Goal: Information Seeking & Learning: Learn about a topic

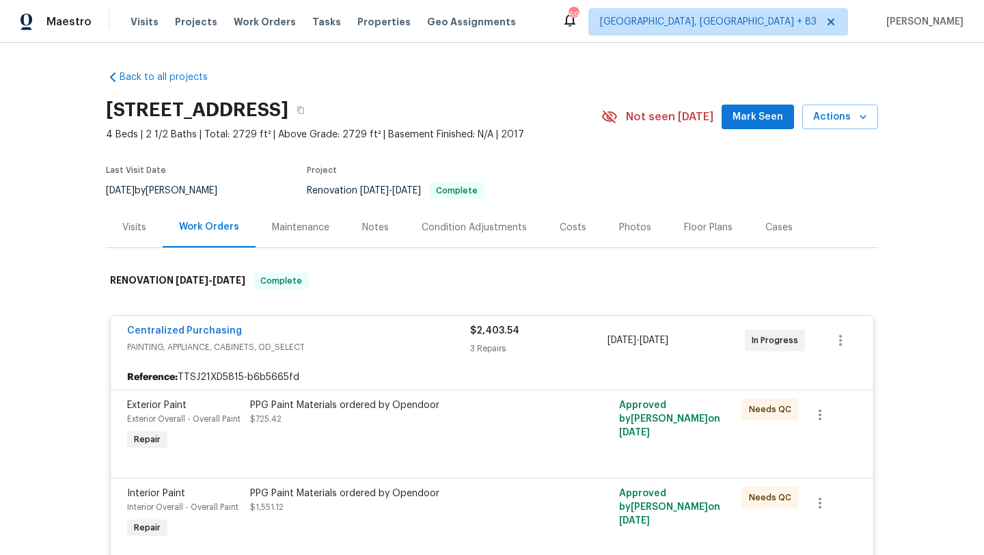
click at [139, 73] on link "Back to all projects" at bounding box center [171, 77] width 131 height 14
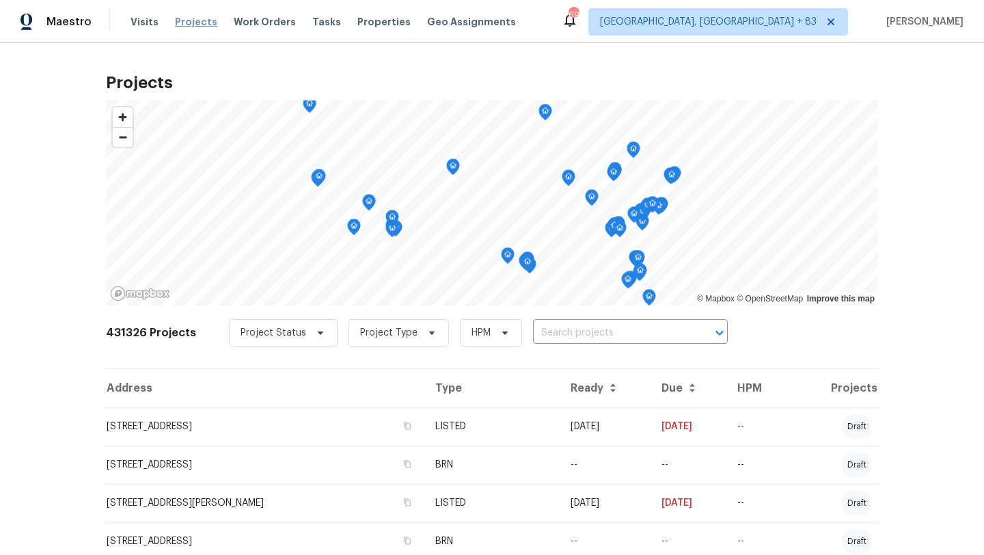
click at [182, 19] on span "Projects" at bounding box center [196, 22] width 42 height 14
click at [130, 22] on span "Visits" at bounding box center [144, 22] width 28 height 14
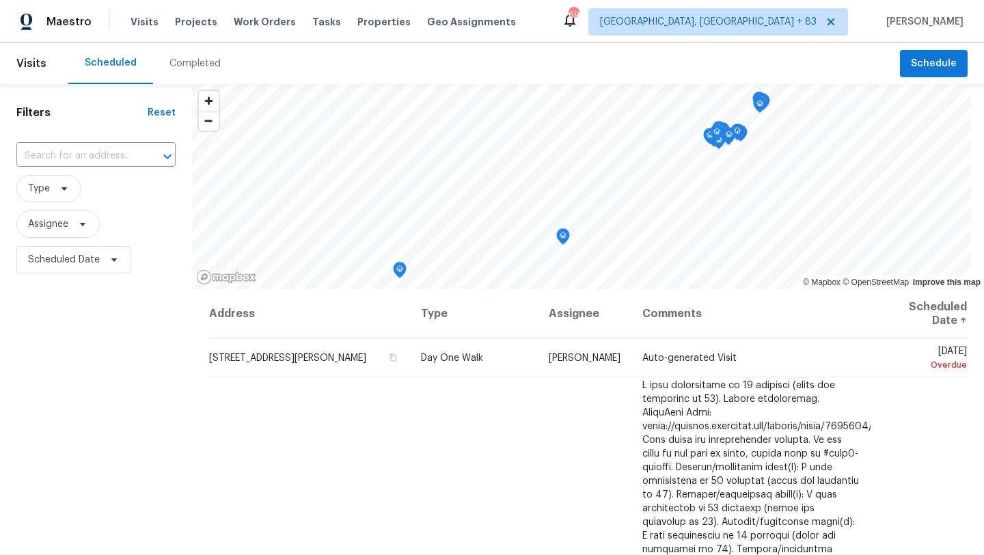
click at [181, 64] on div "Completed" at bounding box center [194, 64] width 51 height 14
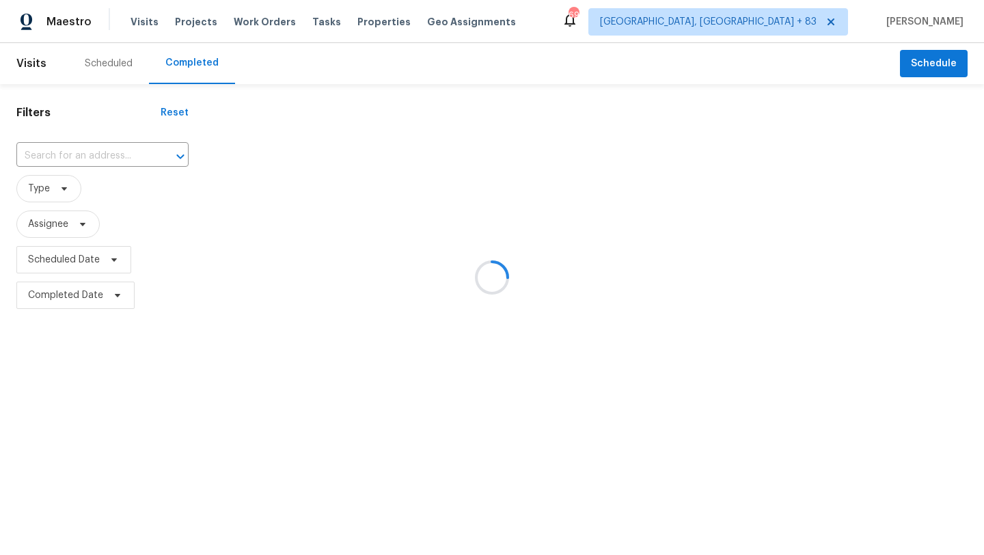
click at [106, 150] on div at bounding box center [492, 277] width 984 height 555
click at [105, 156] on div at bounding box center [492, 277] width 984 height 555
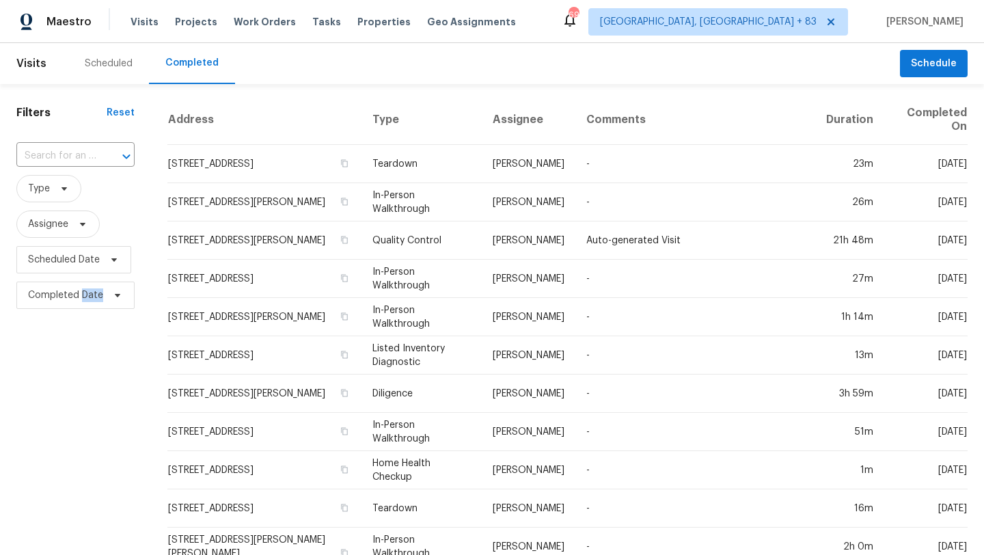
click at [105, 156] on div at bounding box center [117, 156] width 36 height 19
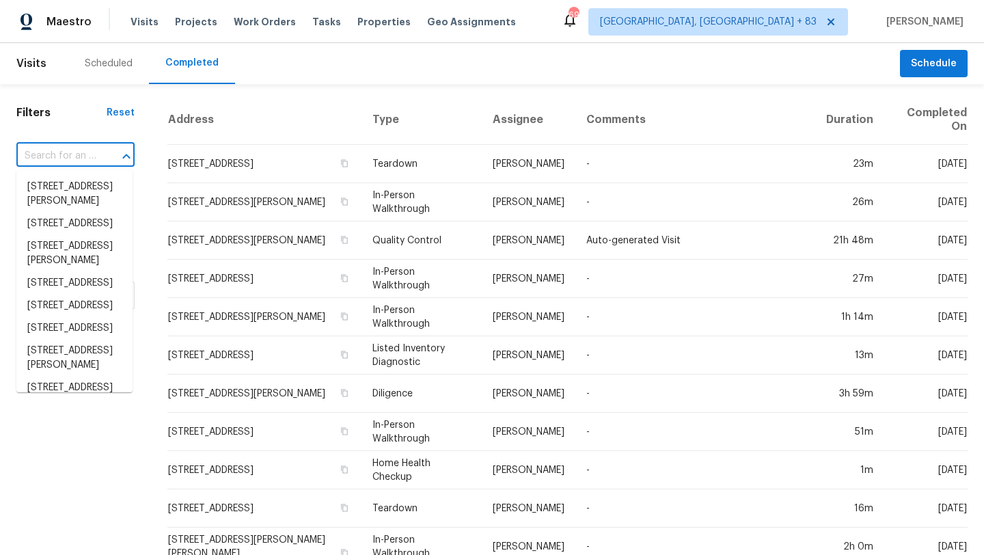
paste input "[STREET_ADDRESS][PERSON_NAME]"
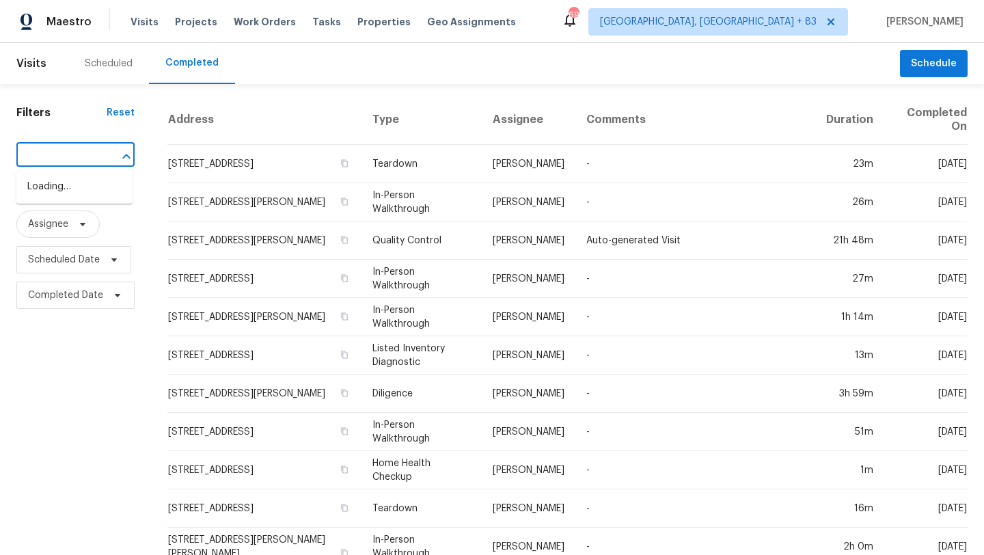
scroll to position [0, 90]
type input "[STREET_ADDRESS][PERSON_NAME]"
click at [99, 158] on div at bounding box center [117, 156] width 36 height 19
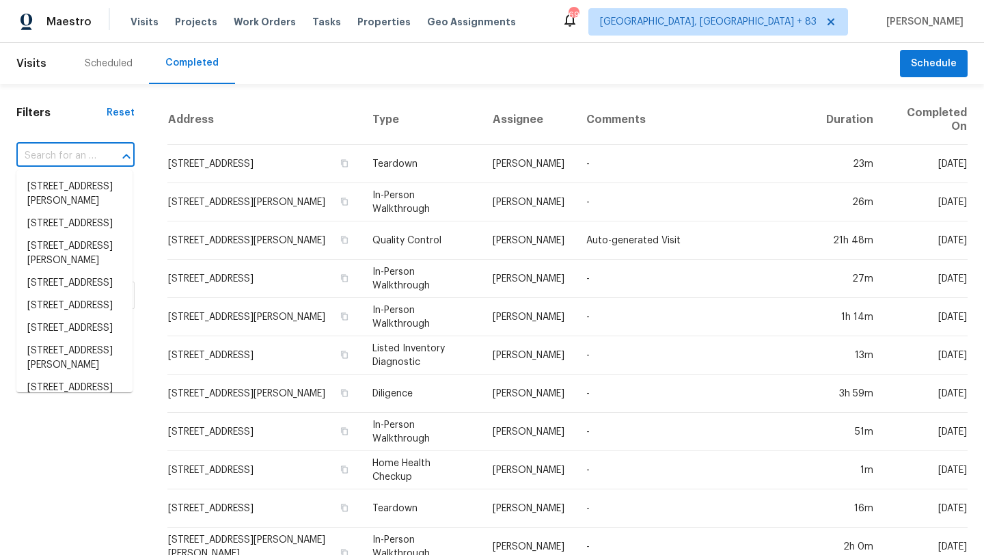
paste input "[STREET_ADDRESS][PERSON_NAME]"
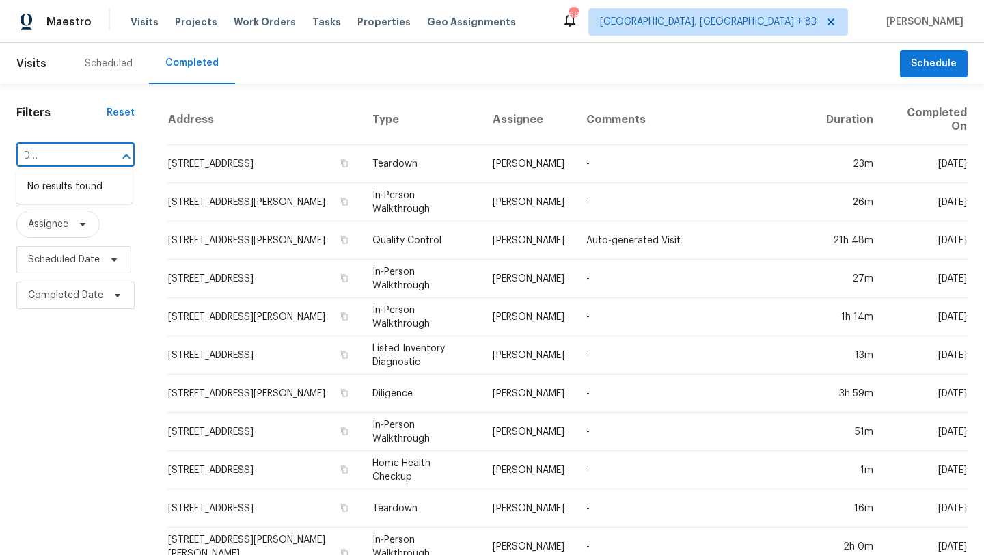
scroll to position [0, 107]
drag, startPoint x: 49, startPoint y: 154, endPoint x: 139, endPoint y: 154, distance: 90.2
click at [139, 154] on div "Filters Reset [STREET_ADDRESS][PERSON_NAME] ​ Type Assignee Scheduled Date Comp…" at bounding box center [75, 551] width 151 height 935
type input "[STREET_ADDRESS][PERSON_NAME]"
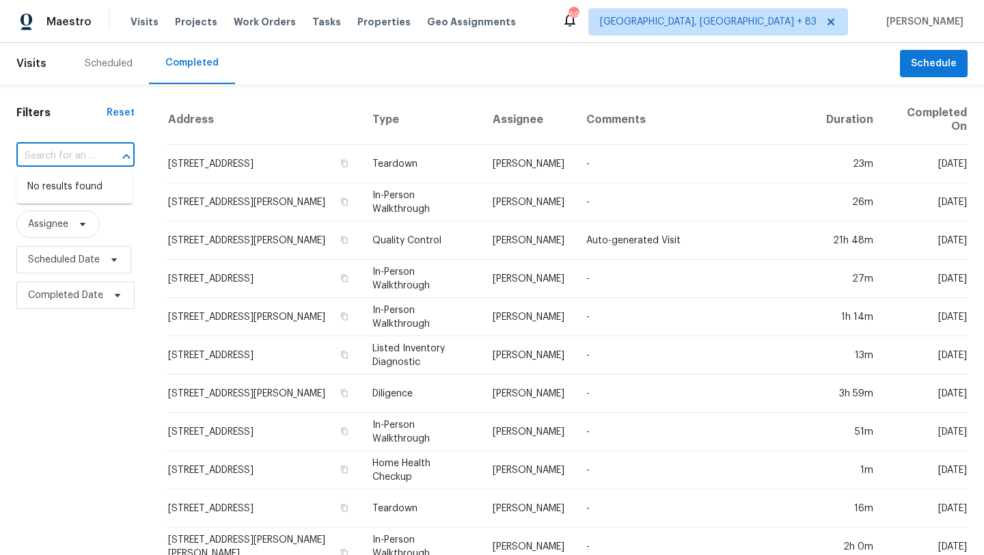
click at [139, 154] on div "Filters Reset ​ Type Assignee Scheduled Date Completed Date" at bounding box center [75, 551] width 151 height 935
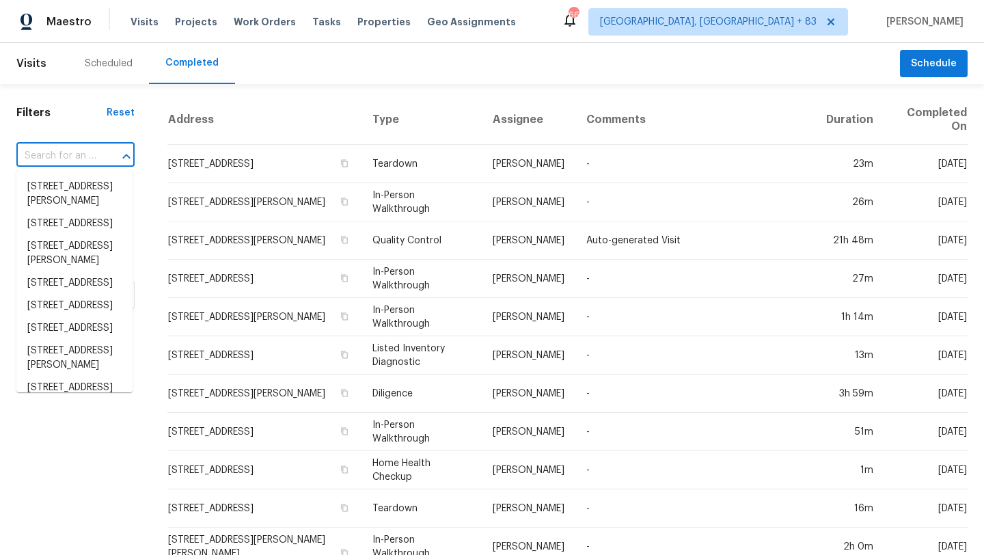
click at [81, 148] on input "text" at bounding box center [56, 156] width 80 height 21
paste input "[STREET_ADDRESS][PERSON_NAME]"
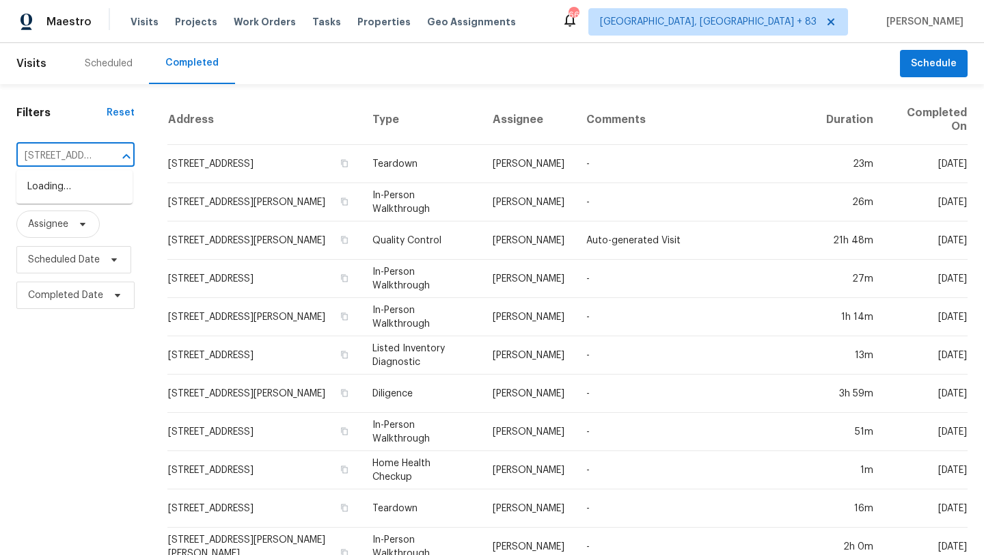
scroll to position [0, 189]
drag, startPoint x: 100, startPoint y: 152, endPoint x: 47, endPoint y: 152, distance: 53.3
click at [47, 152] on div "[STREET_ADDRESS][PERSON_NAME] 1 ​" at bounding box center [75, 156] width 118 height 21
drag, startPoint x: 47, startPoint y: 152, endPoint x: 131, endPoint y: 153, distance: 84.0
click at [131, 153] on div "[STREET_ADDRESS][PERSON_NAME] 1 ​" at bounding box center [75, 156] width 118 height 21
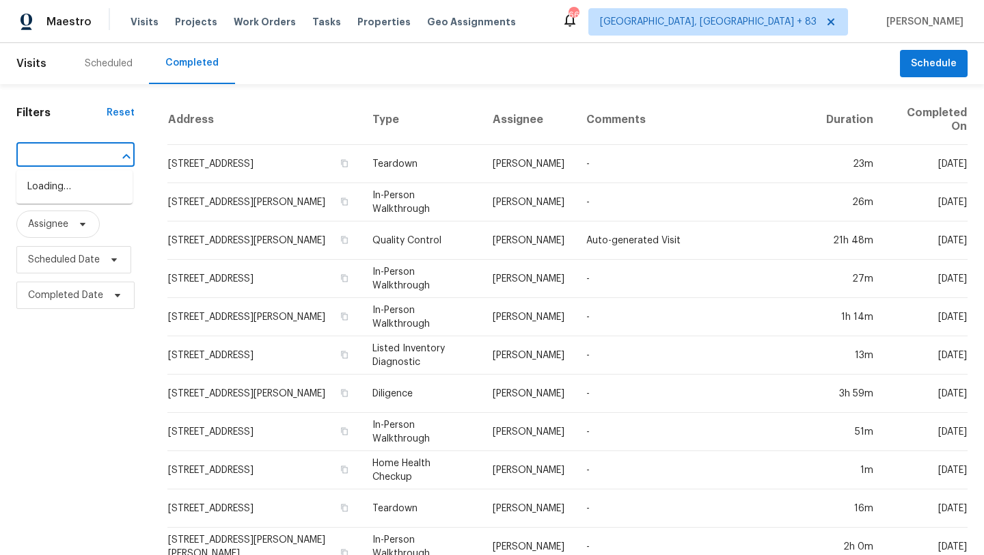
scroll to position [0, 111]
drag, startPoint x: 105, startPoint y: 154, endPoint x: 50, endPoint y: 154, distance: 54.7
click at [50, 154] on div "[STREET_ADDRESS][PERSON_NAME] ​" at bounding box center [75, 156] width 118 height 21
drag, startPoint x: 49, startPoint y: 153, endPoint x: 134, endPoint y: 156, distance: 85.5
click at [134, 156] on div "Filters Reset [STREET_ADDRESS][PERSON_NAME] ​ Type Assignee Scheduled Date Comp…" at bounding box center [75, 551] width 151 height 935
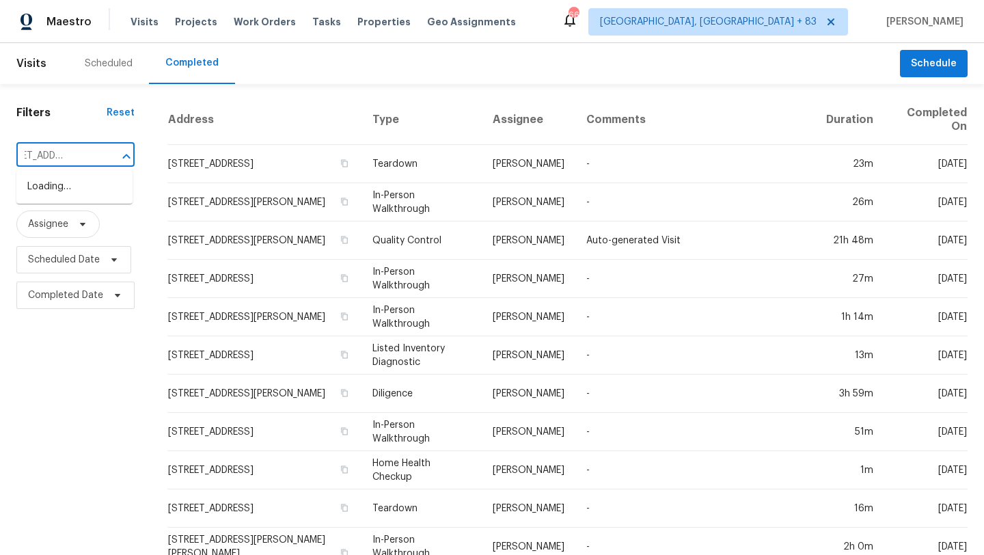
type input "[STREET_ADDRESS][PERSON_NAME]"
click at [92, 199] on li "[STREET_ADDRESS][PERSON_NAME]" at bounding box center [74, 194] width 116 height 37
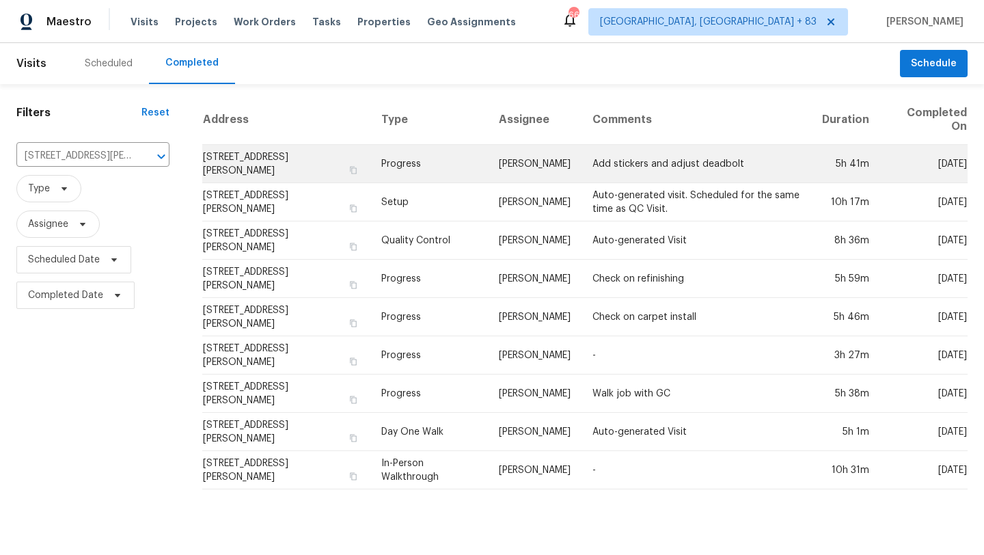
click at [280, 163] on td "[STREET_ADDRESS][PERSON_NAME]" at bounding box center [286, 164] width 168 height 38
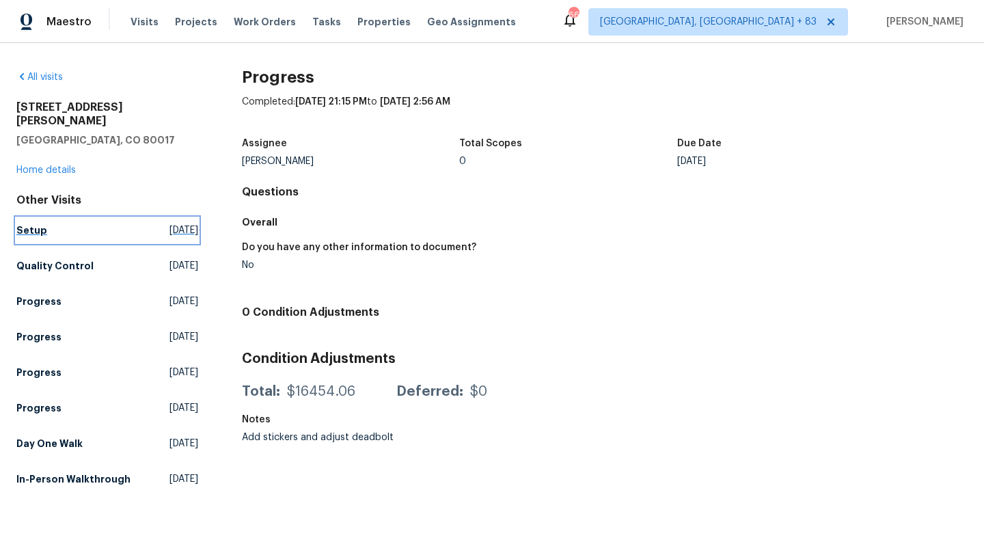
click at [42, 223] on h5 "Setup" at bounding box center [31, 230] width 31 height 14
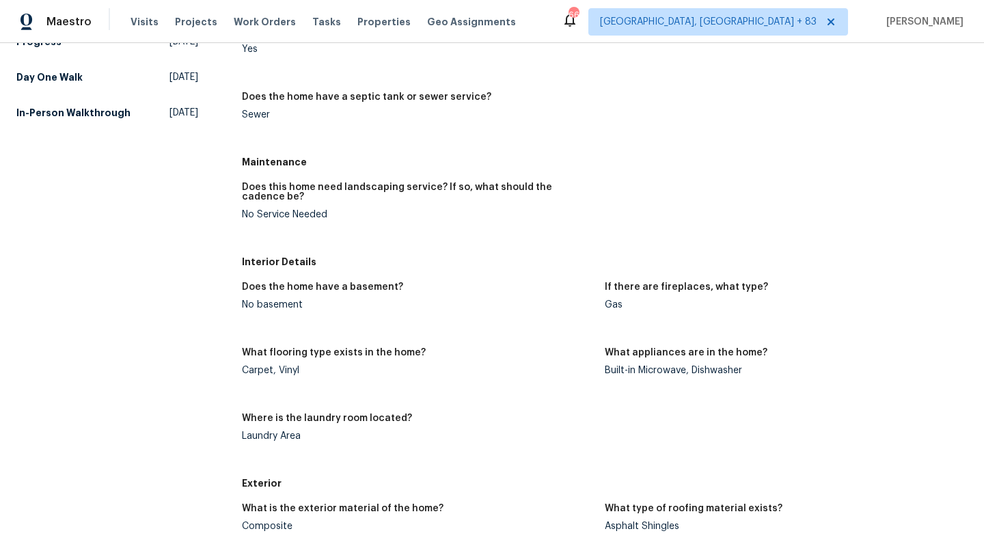
scroll to position [372, 0]
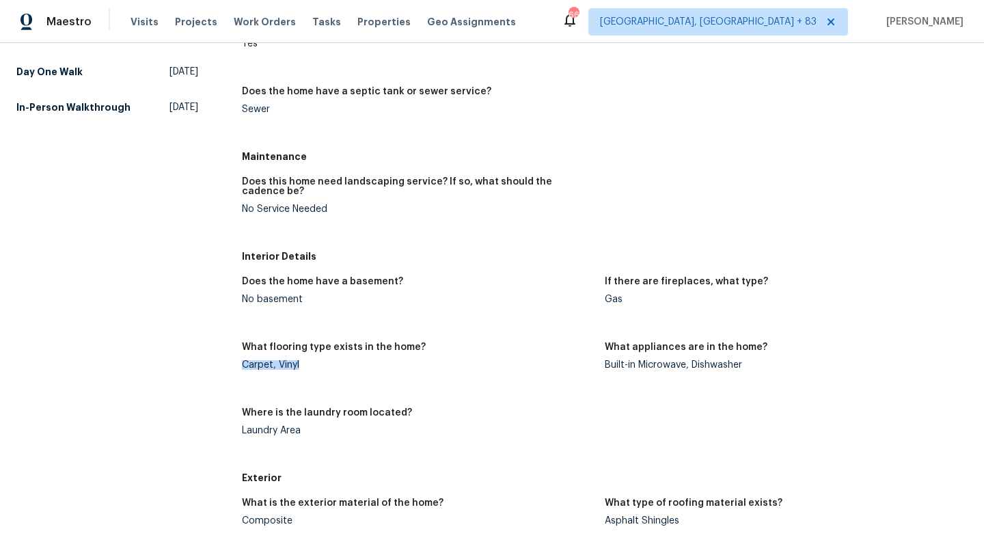
drag, startPoint x: 301, startPoint y: 361, endPoint x: 233, endPoint y: 362, distance: 67.6
click at [233, 362] on div "All visits [STREET_ADDRESS][PERSON_NAME] Home details Other Visits Progress [DA…" at bounding box center [491, 548] width 951 height 1698
copy div "Carpet, Vinyl"
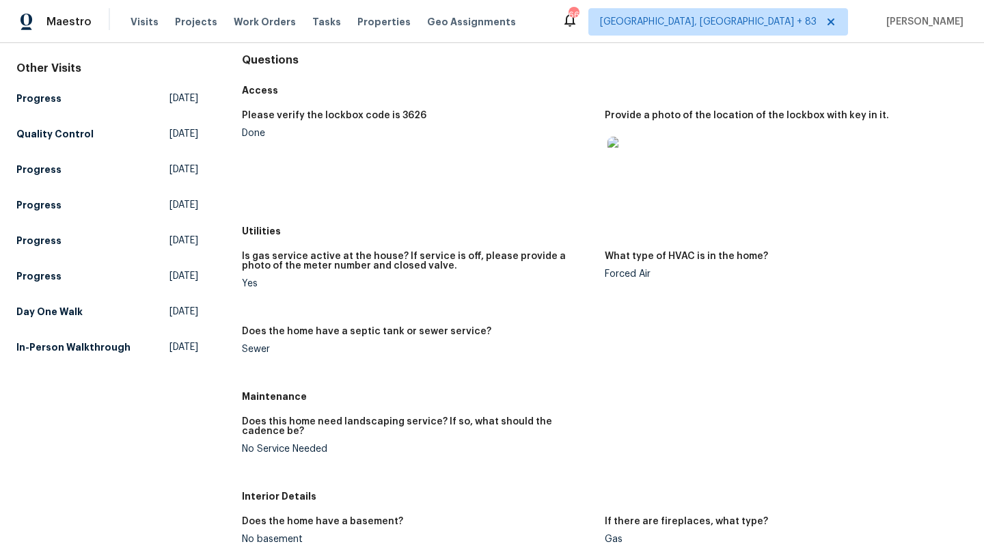
scroll to position [127, 0]
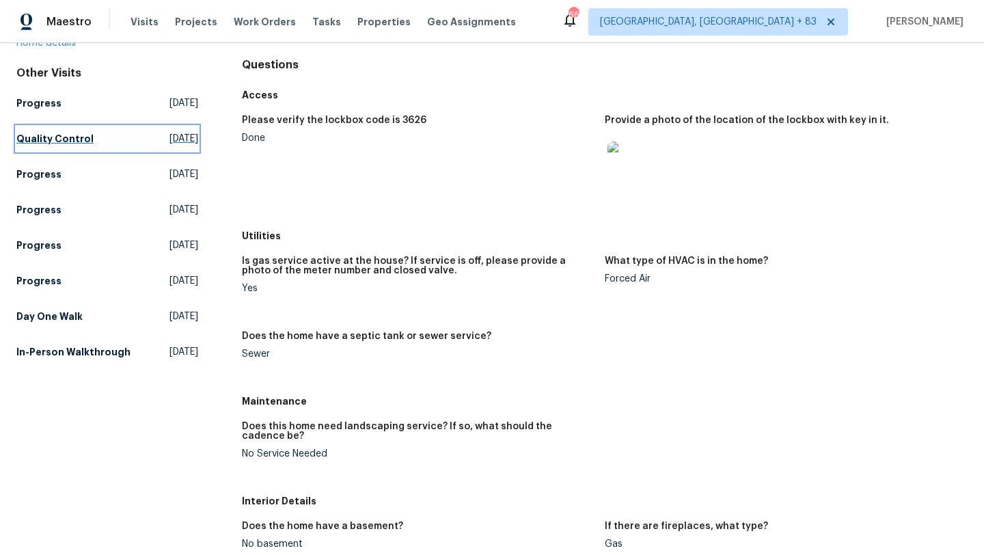
click at [169, 132] on span "[DATE]" at bounding box center [183, 139] width 29 height 14
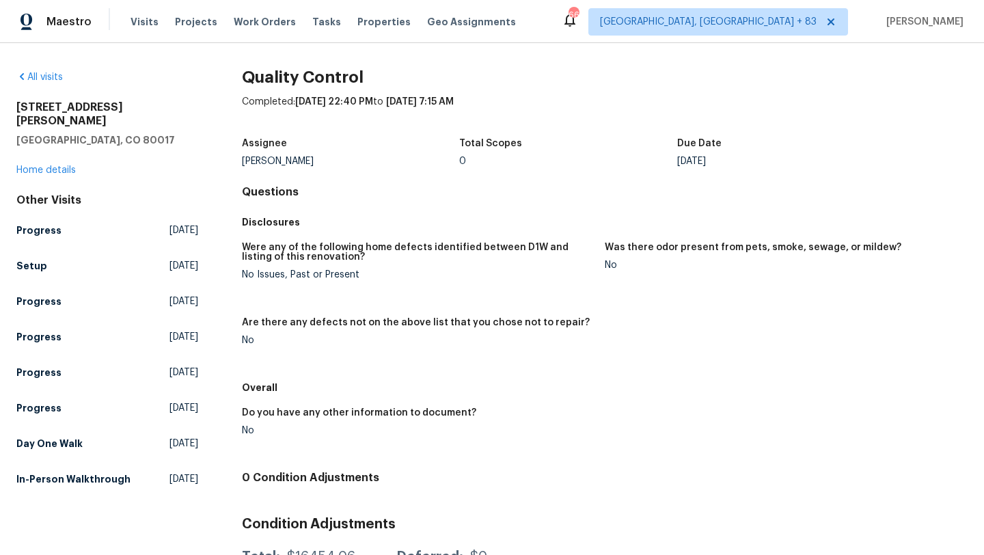
scroll to position [61, 0]
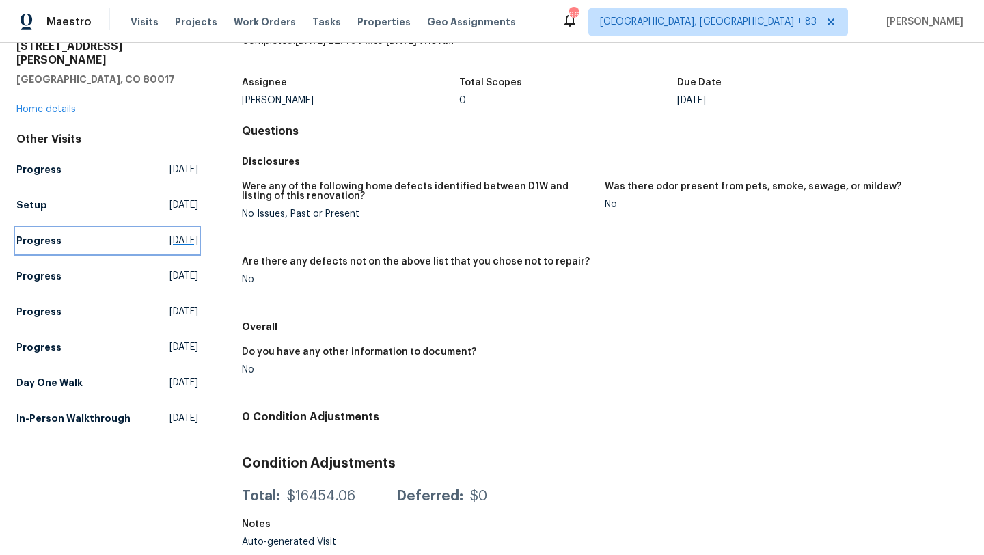
click at [169, 234] on span "[DATE]" at bounding box center [183, 241] width 29 height 14
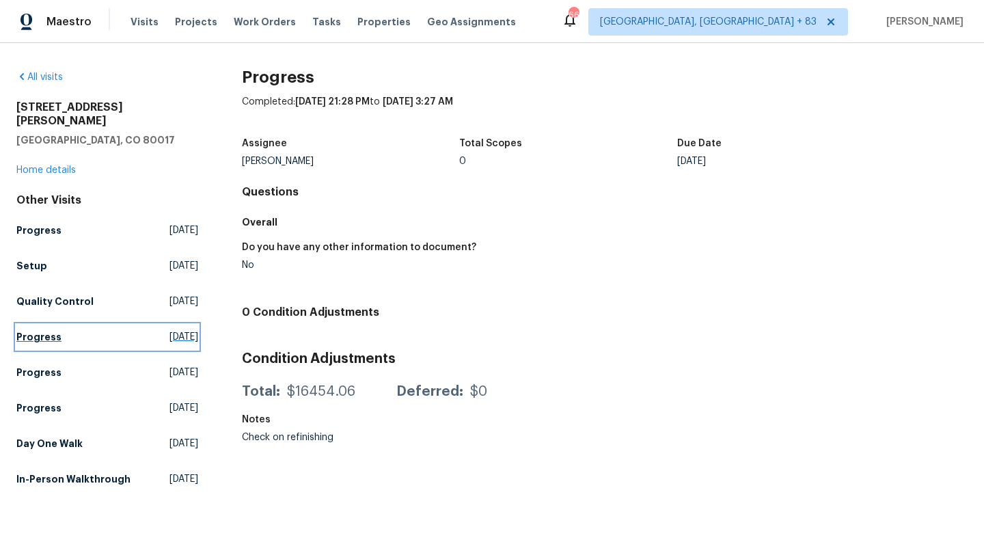
click at [170, 330] on span "[DATE]" at bounding box center [183, 337] width 29 height 14
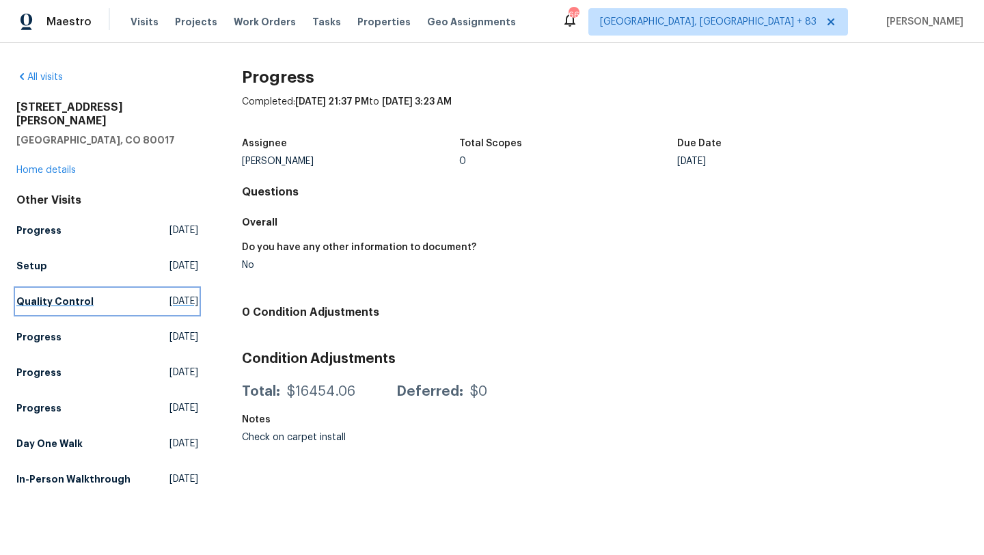
click at [169, 294] on span "[DATE]" at bounding box center [183, 301] width 29 height 14
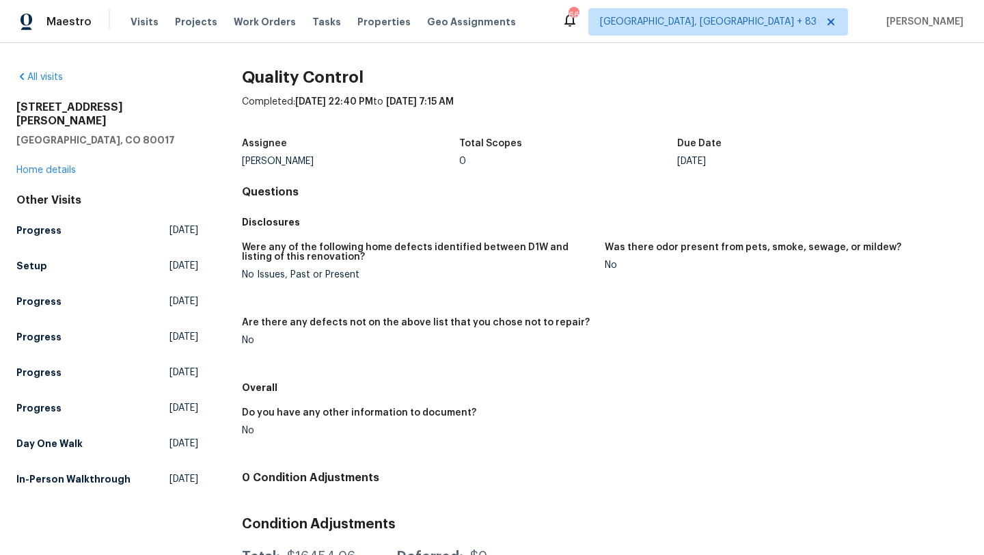
scroll to position [61, 0]
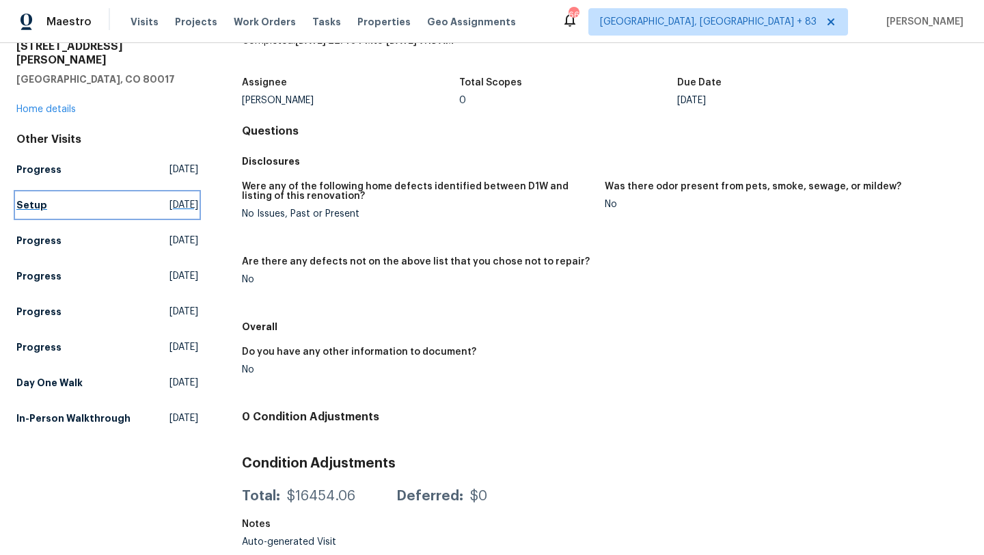
click at [169, 198] on span "[DATE]" at bounding box center [183, 205] width 29 height 14
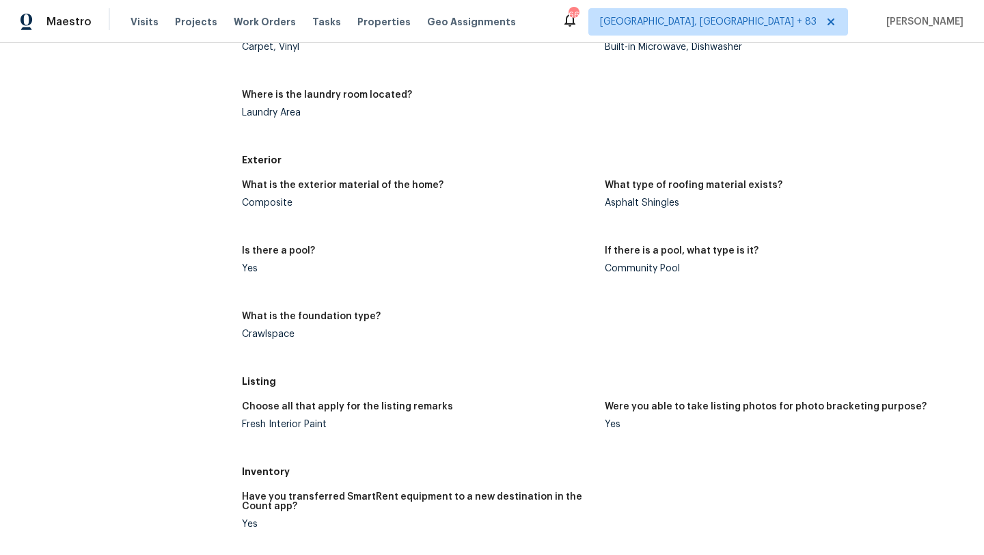
scroll to position [693, 0]
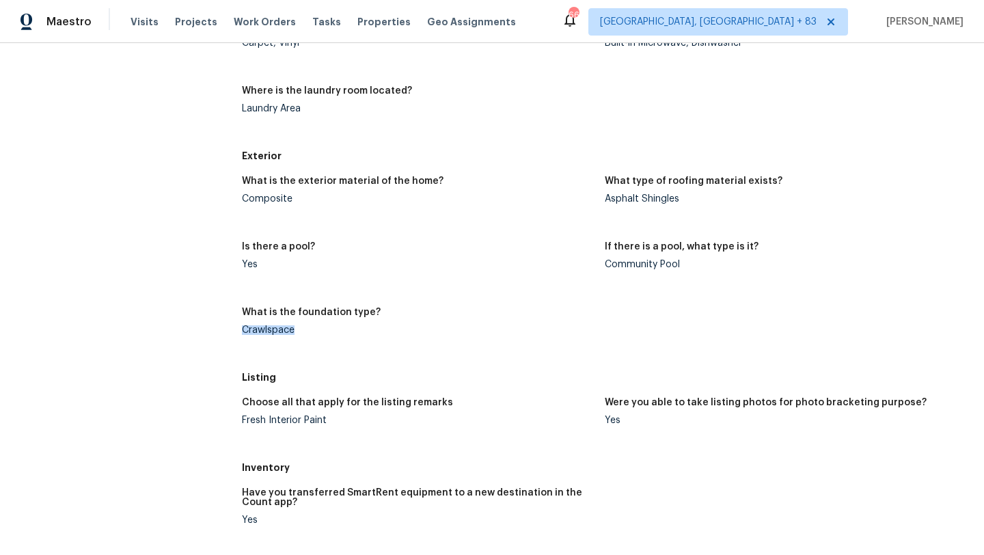
drag, startPoint x: 298, startPoint y: 335, endPoint x: 225, endPoint y: 327, distance: 73.6
click at [224, 327] on div "All visits [STREET_ADDRESS][PERSON_NAME] Home details Other Visits Progress [DA…" at bounding box center [491, 226] width 951 height 1698
copy div "Crawlspace"
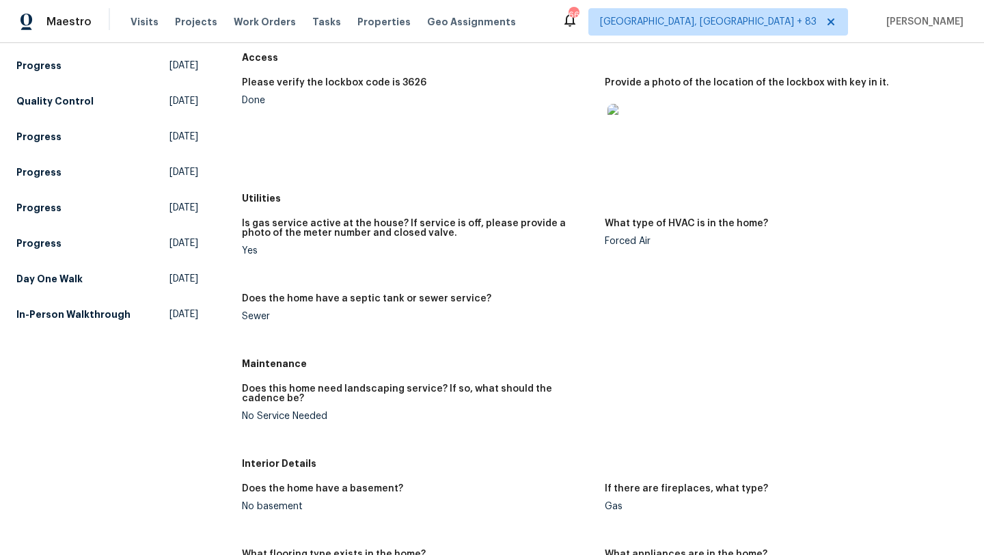
scroll to position [0, 0]
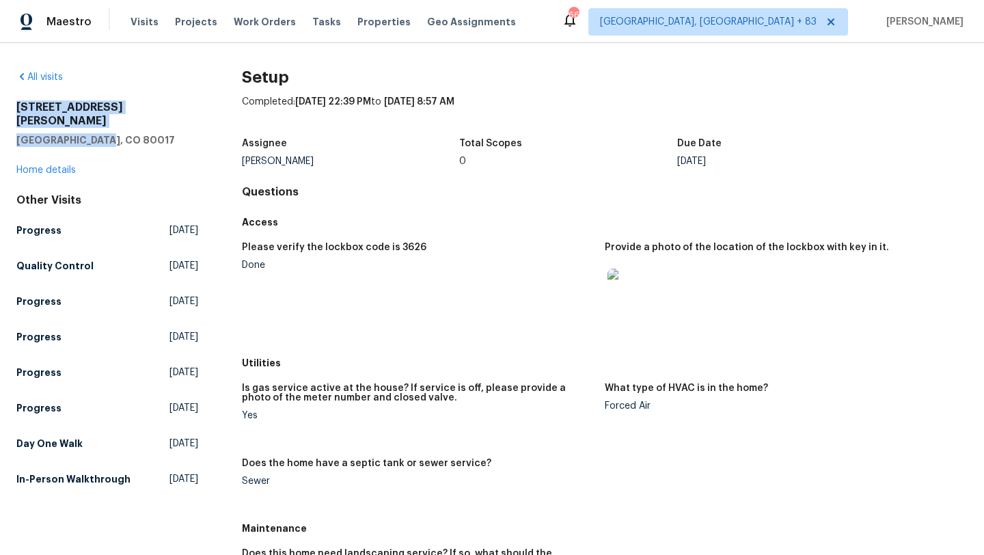
drag, startPoint x: 105, startPoint y: 125, endPoint x: 5, endPoint y: 107, distance: 101.3
click at [5, 107] on div "All visits [STREET_ADDRESS][PERSON_NAME] Home details Other Visits Progress [DA…" at bounding box center [492, 299] width 984 height 512
copy div "[STREET_ADDRESS][PERSON_NAME]"
click at [132, 108] on h2 "[STREET_ADDRESS][PERSON_NAME]" at bounding box center [107, 113] width 182 height 27
drag, startPoint x: 104, startPoint y: 125, endPoint x: 11, endPoint y: 109, distance: 94.2
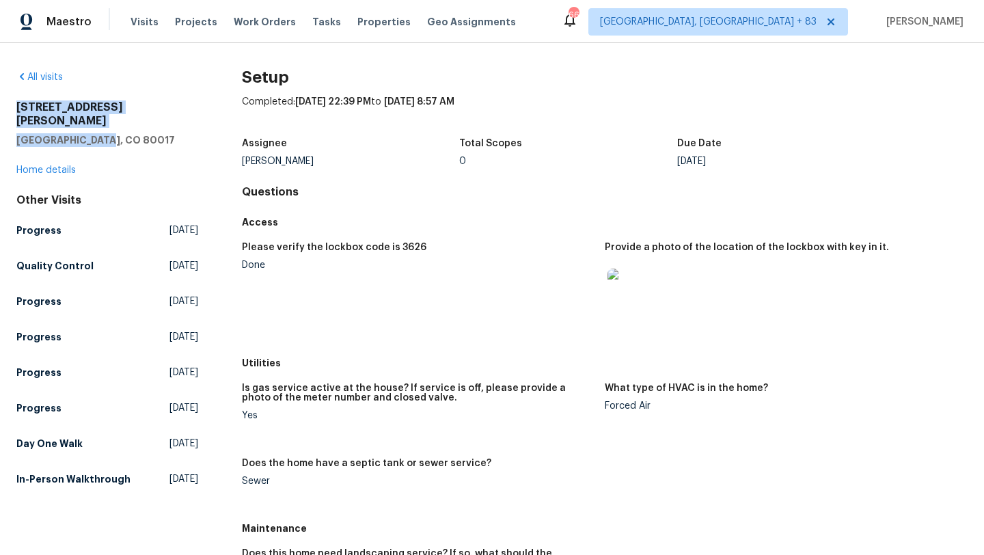
click at [11, 109] on div "All visits [STREET_ADDRESS][PERSON_NAME] Home details Other Visits Progress [DA…" at bounding box center [492, 299] width 984 height 512
copy div "[STREET_ADDRESS][PERSON_NAME]"
click at [243, 17] on span "Work Orders" at bounding box center [265, 22] width 62 height 14
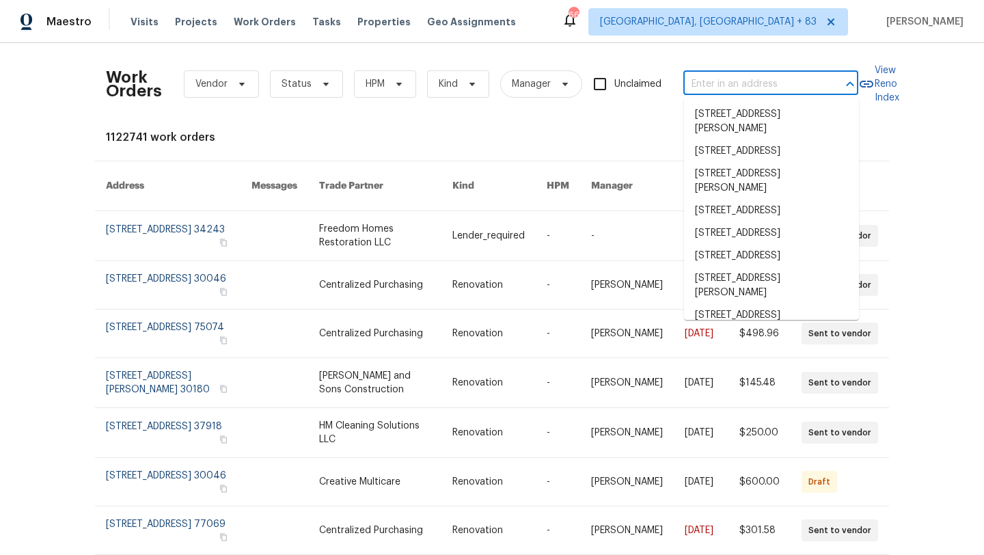
click at [723, 93] on input "text" at bounding box center [751, 84] width 137 height 21
paste input "[STREET_ADDRESS]"
type input "[STREET_ADDRESS]"
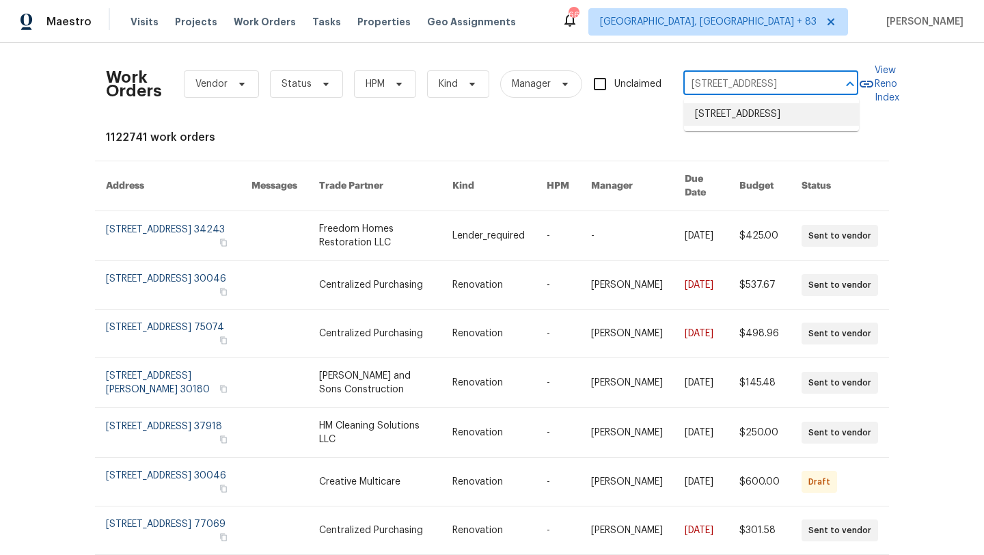
click at [736, 119] on li "[STREET_ADDRESS]" at bounding box center [771, 114] width 175 height 23
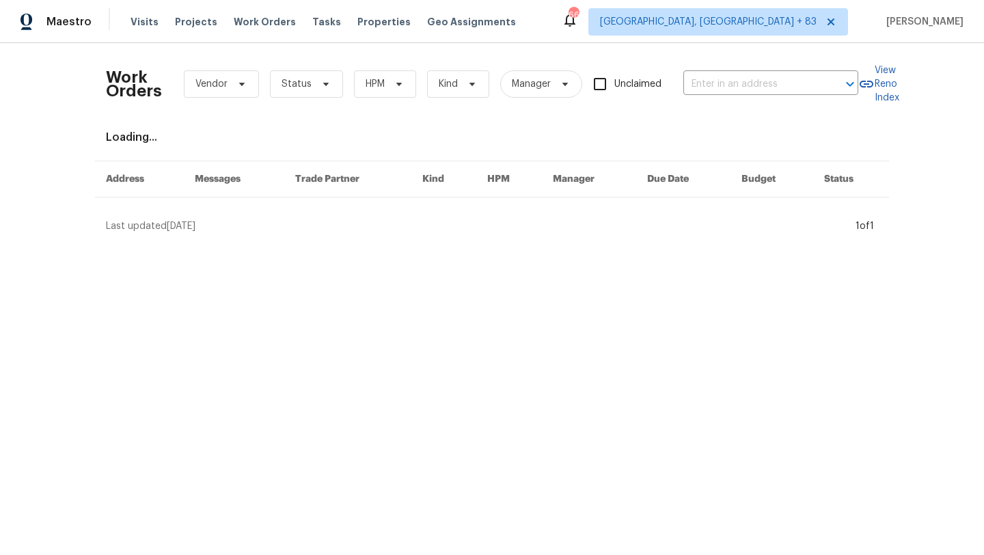
type input "[STREET_ADDRESS]"
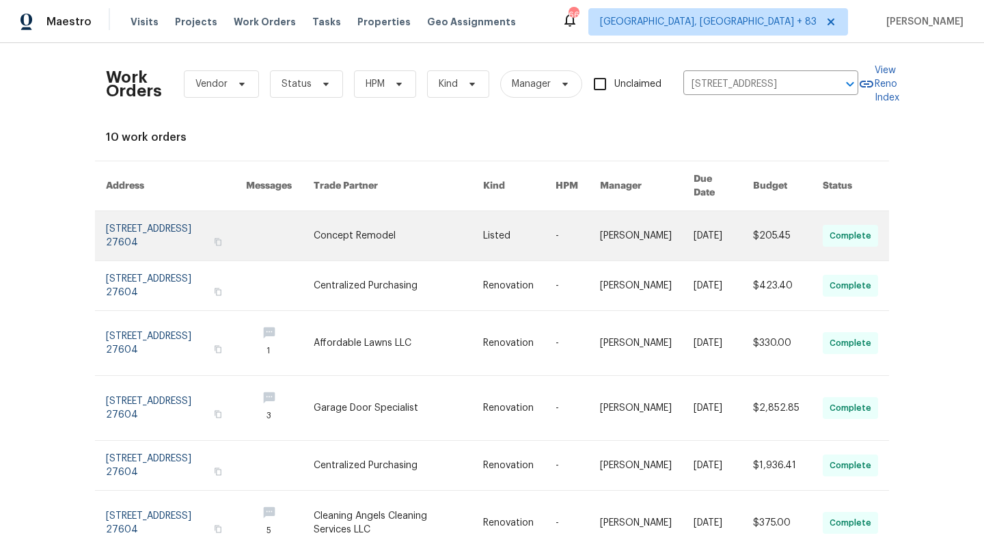
click at [183, 215] on link at bounding box center [176, 235] width 140 height 49
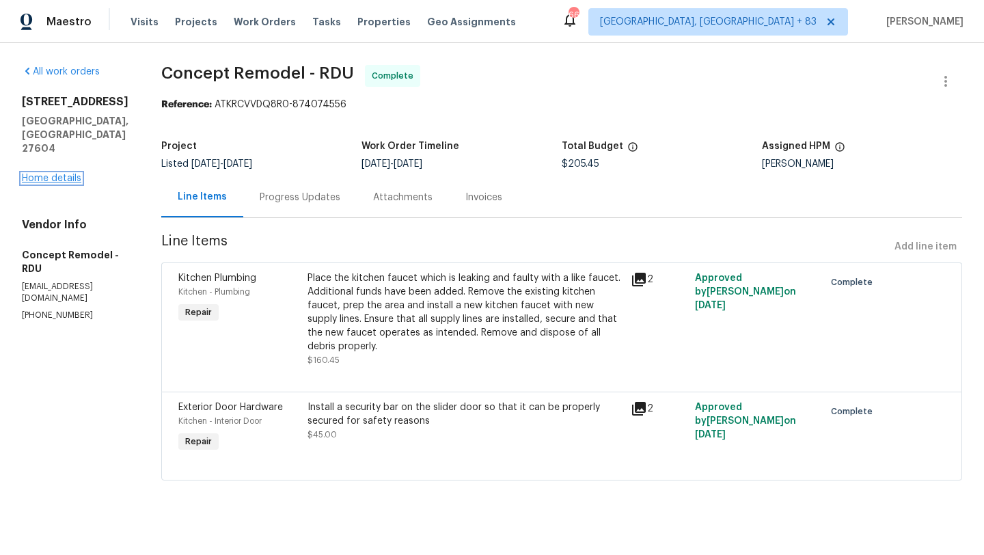
click at [72, 174] on link "Home details" at bounding box center [51, 179] width 59 height 10
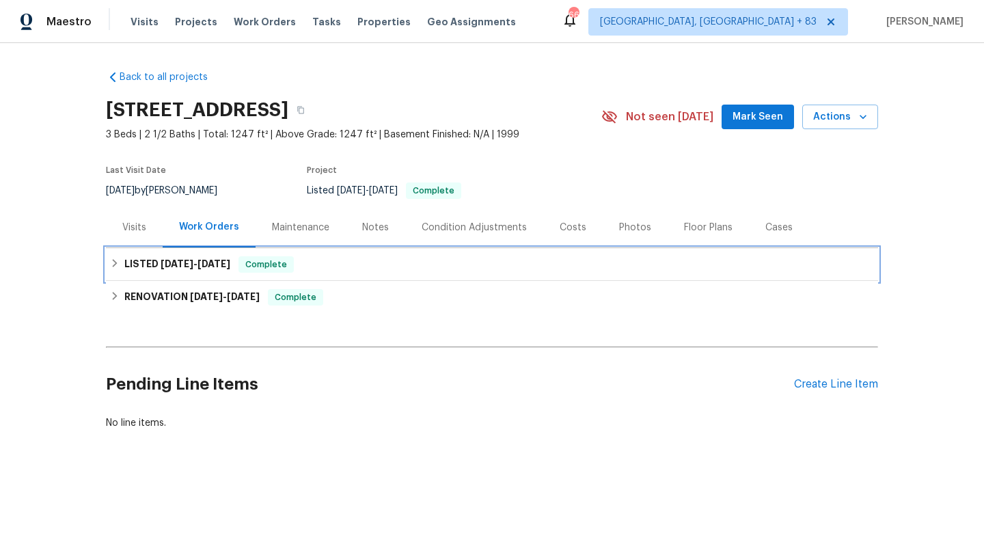
click at [116, 268] on div "LISTED [DATE] - [DATE] Complete" at bounding box center [492, 264] width 764 height 16
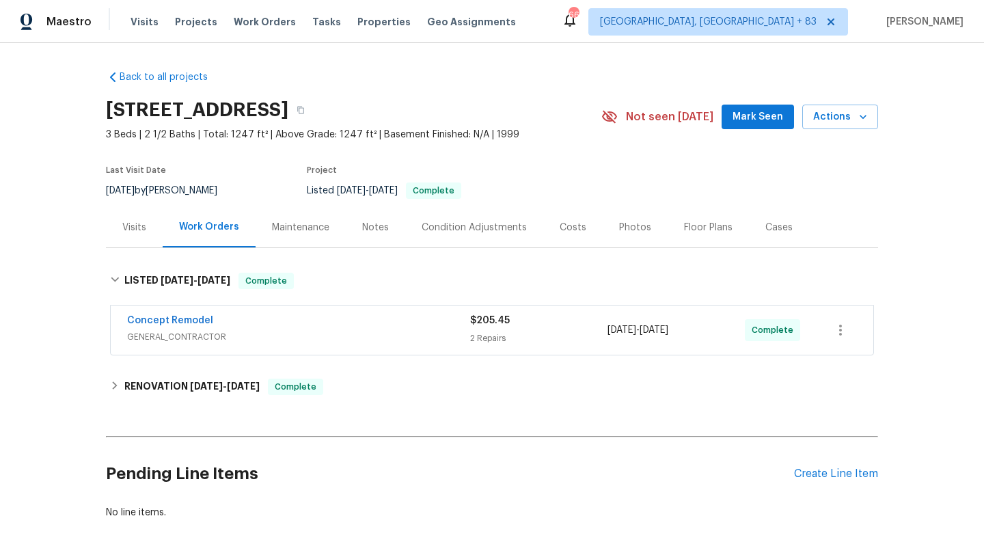
click at [172, 340] on span "GENERAL_CONTRACTOR" at bounding box center [298, 337] width 343 height 14
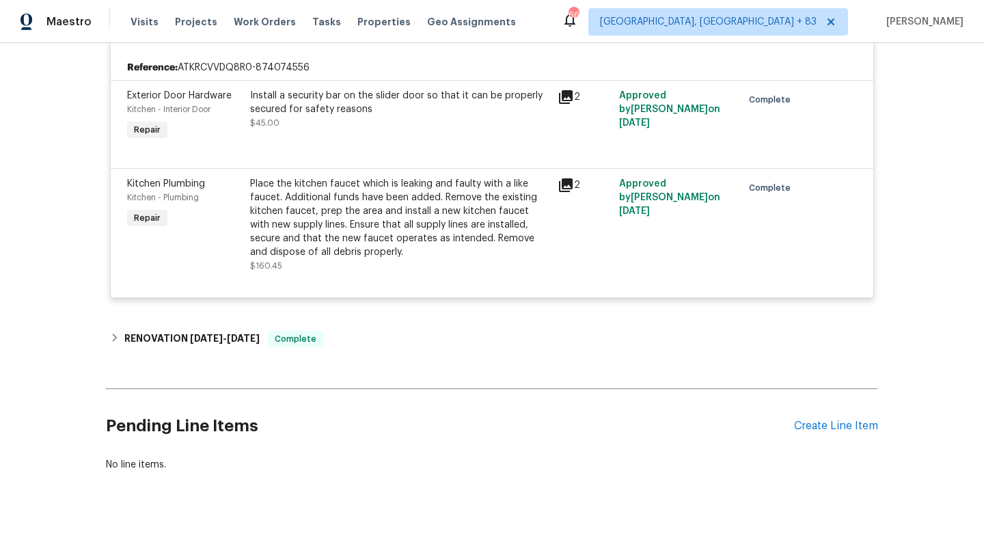
scroll to position [320, 0]
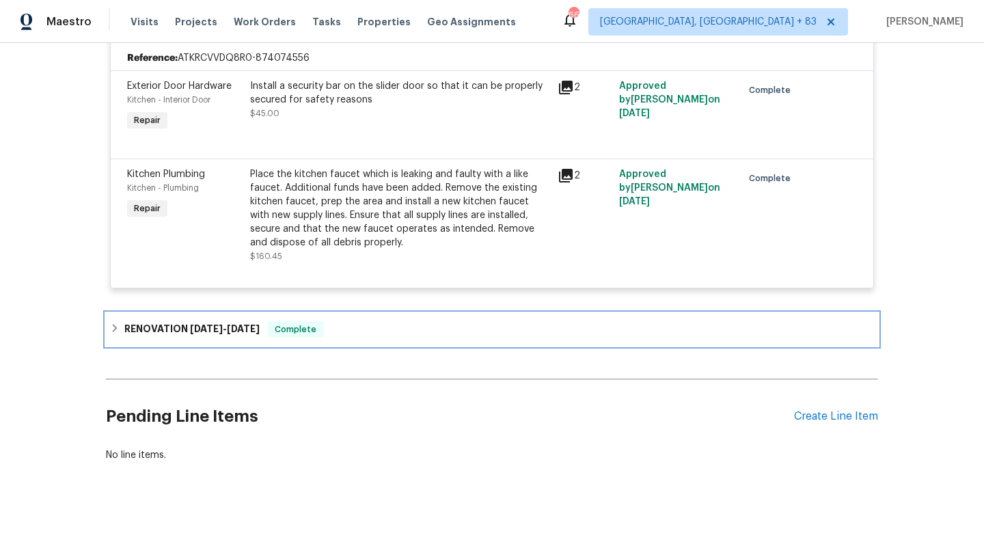
click at [120, 326] on div "RENOVATION [DATE] - [DATE] Complete" at bounding box center [492, 329] width 764 height 16
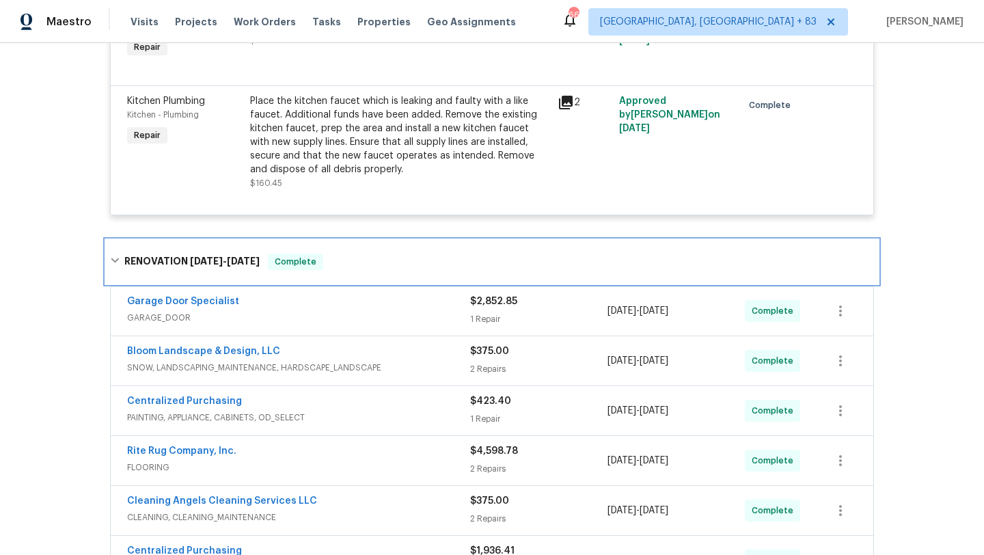
scroll to position [411, 0]
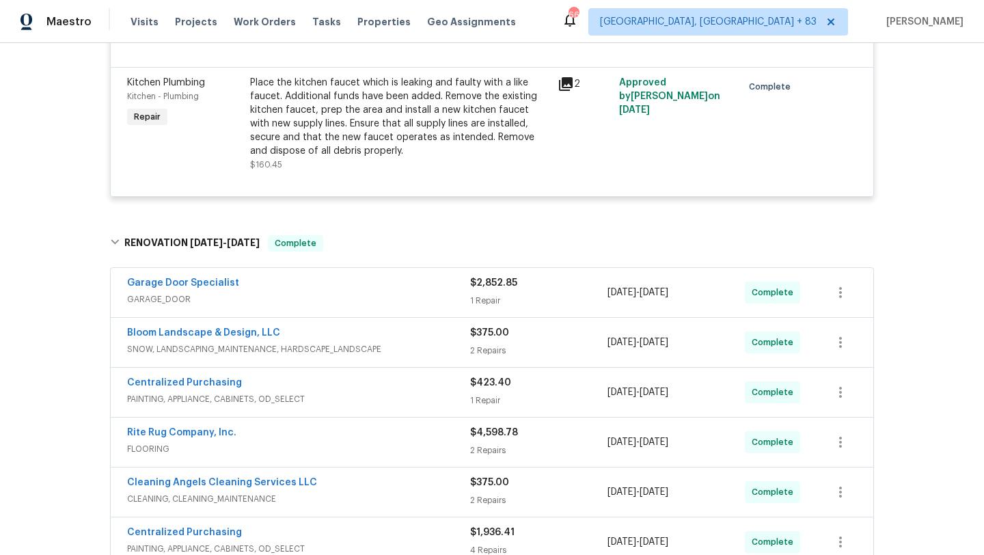
click at [303, 301] on span "GARAGE_DOOR" at bounding box center [298, 299] width 343 height 14
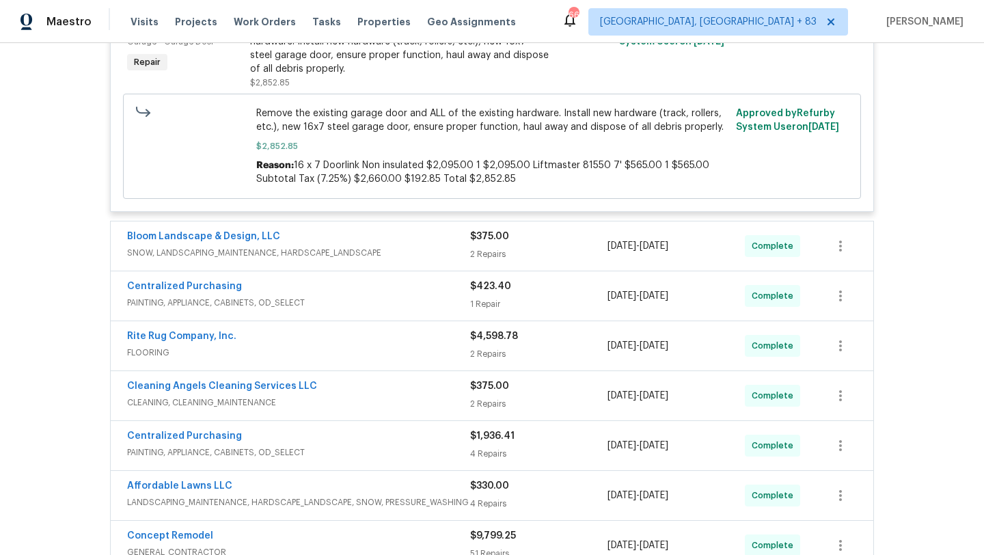
scroll to position [744, 0]
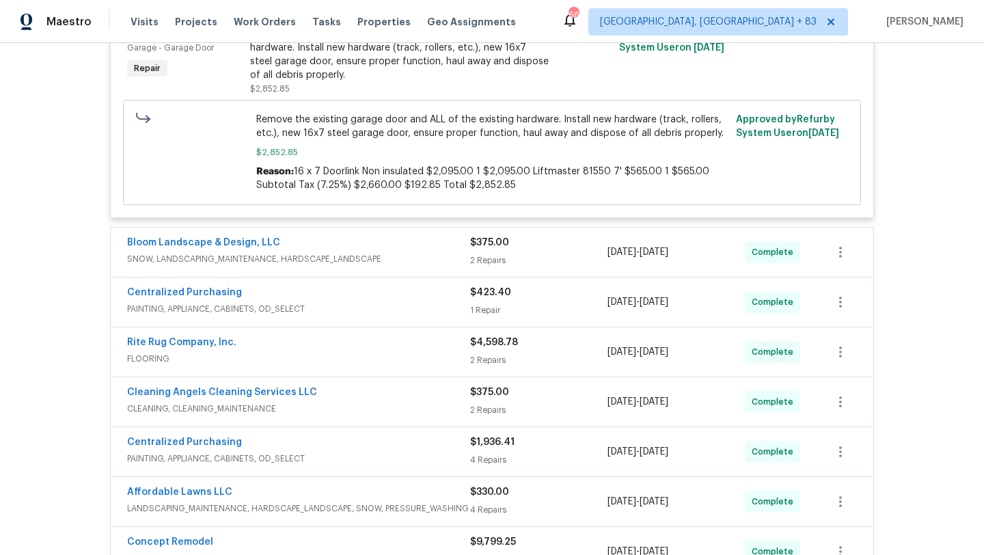
click at [348, 232] on div "Bloom Landscape & Design, LLC SNOW, LANDSCAPING_MAINTENANCE, HARDSCAPE_LANDSCAP…" at bounding box center [492, 251] width 762 height 49
click at [342, 256] on span "SNOW, LANDSCAPING_MAINTENANCE, HARDSCAPE_LANDSCAPE" at bounding box center [298, 259] width 343 height 14
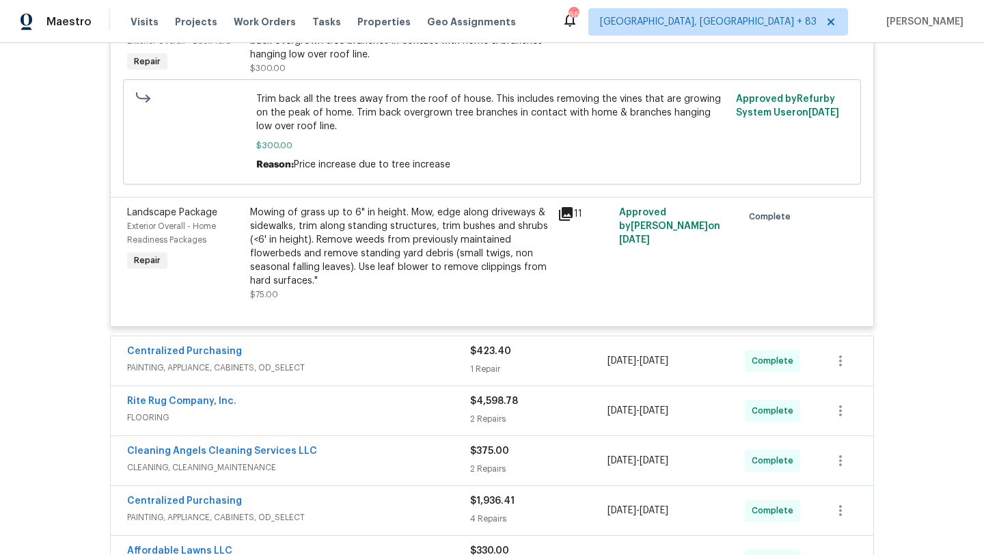
scroll to position [1112, 0]
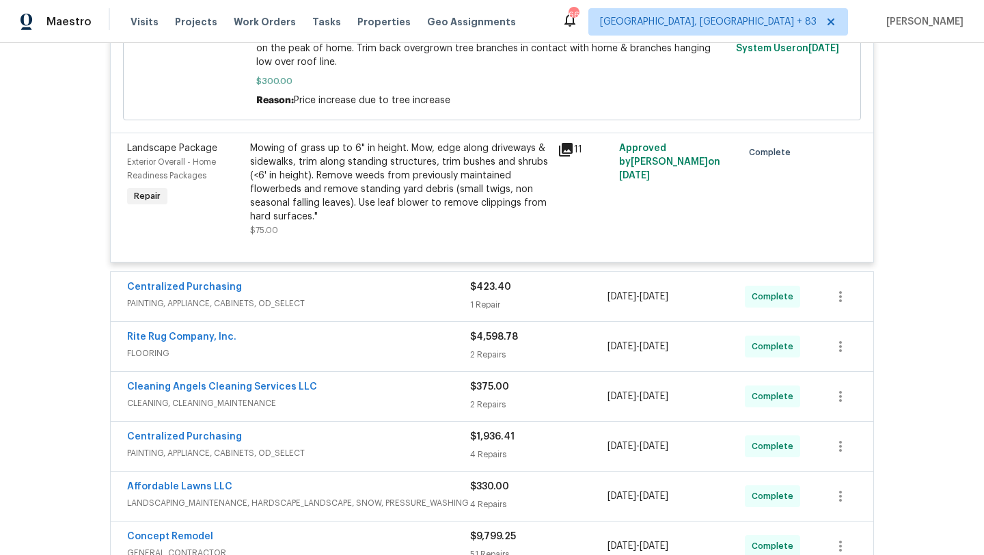
click at [355, 282] on div "Centralized Purchasing" at bounding box center [298, 288] width 343 height 16
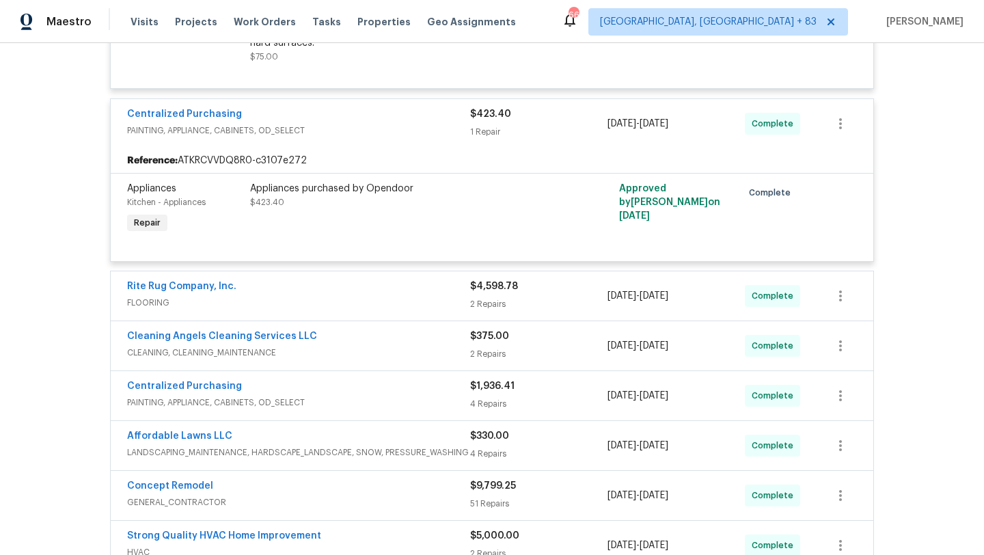
scroll to position [1309, 0]
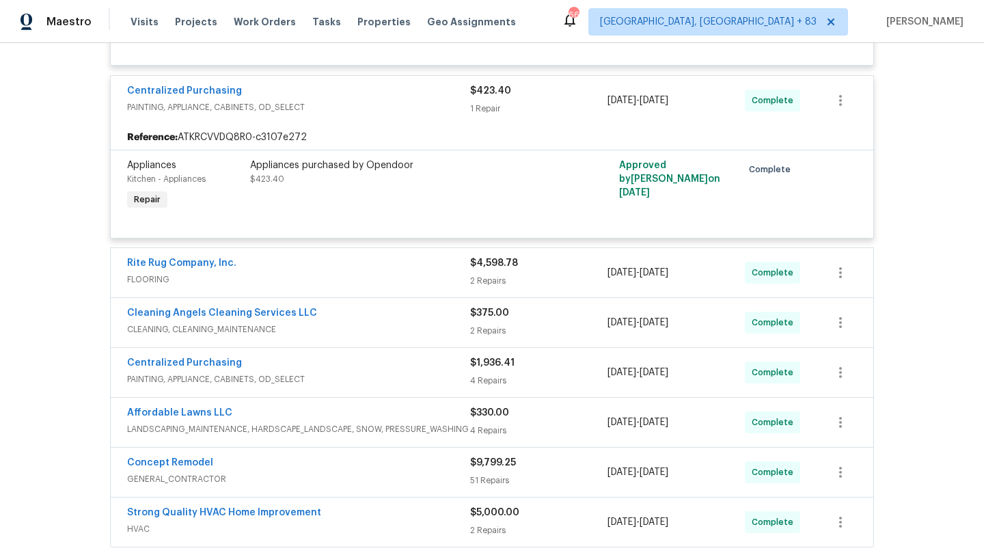
click at [347, 273] on div "Rite Rug Company, Inc." at bounding box center [298, 264] width 343 height 16
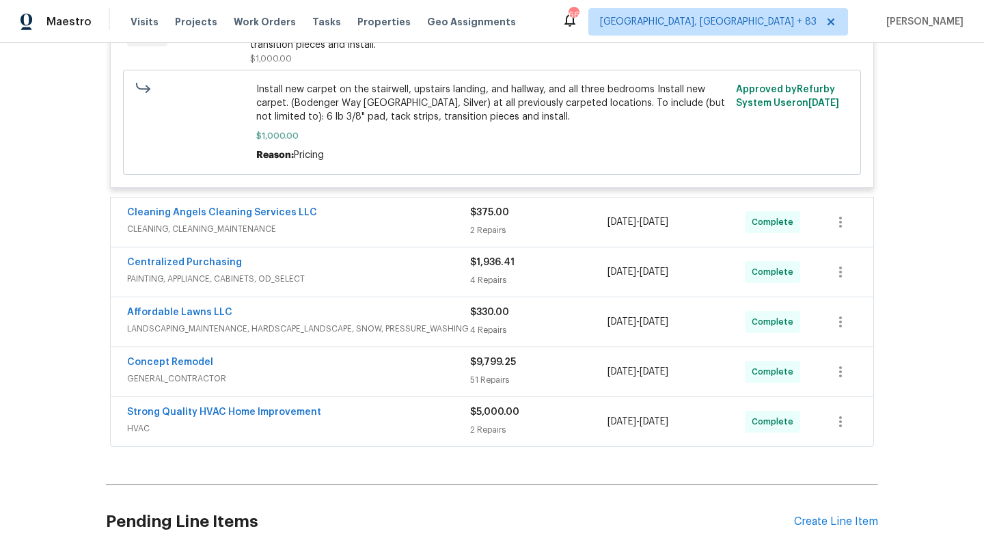
scroll to position [1999, 0]
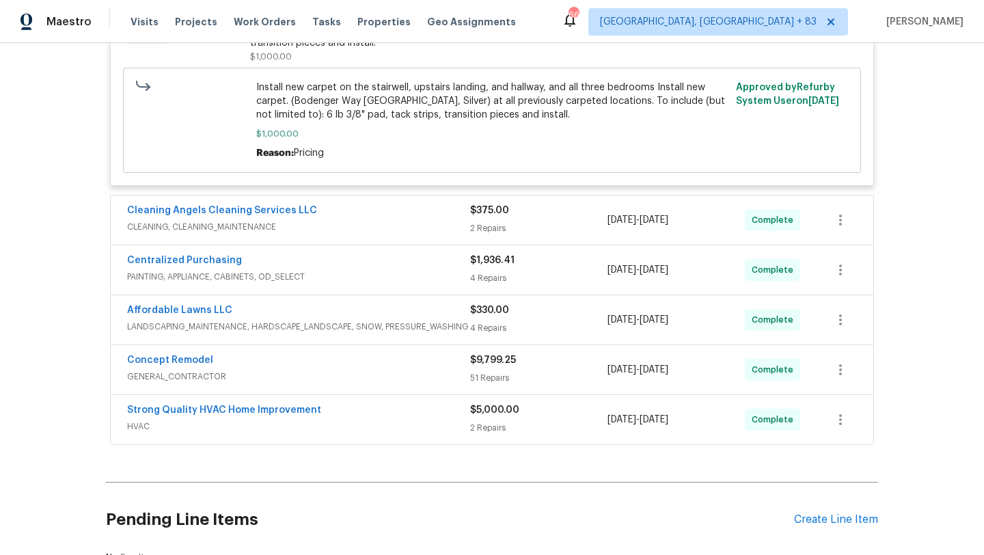
click at [338, 204] on div "Cleaning Angels Cleaning Services LLC" at bounding box center [298, 212] width 343 height 16
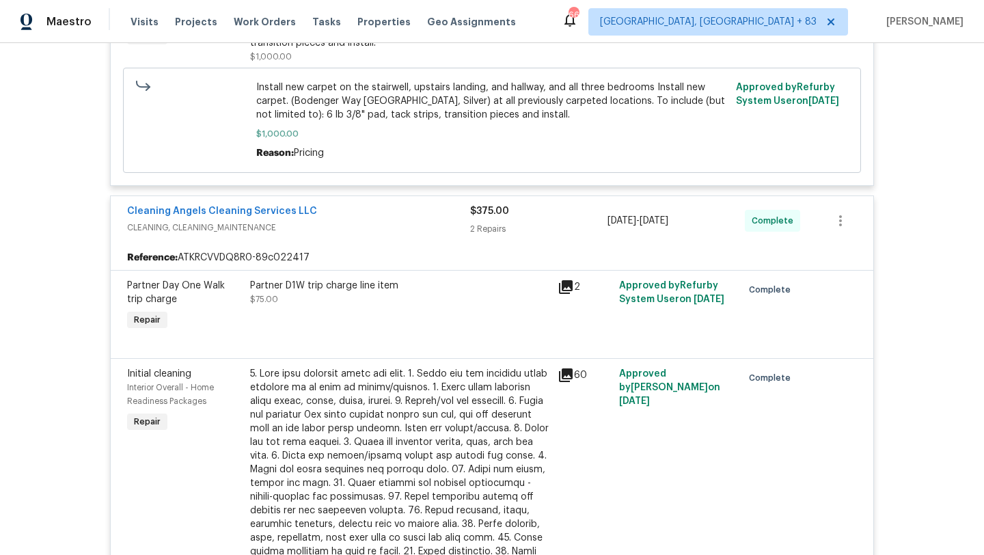
click at [320, 204] on div "Cleaning Angels Cleaning Services LLC" at bounding box center [298, 212] width 343 height 16
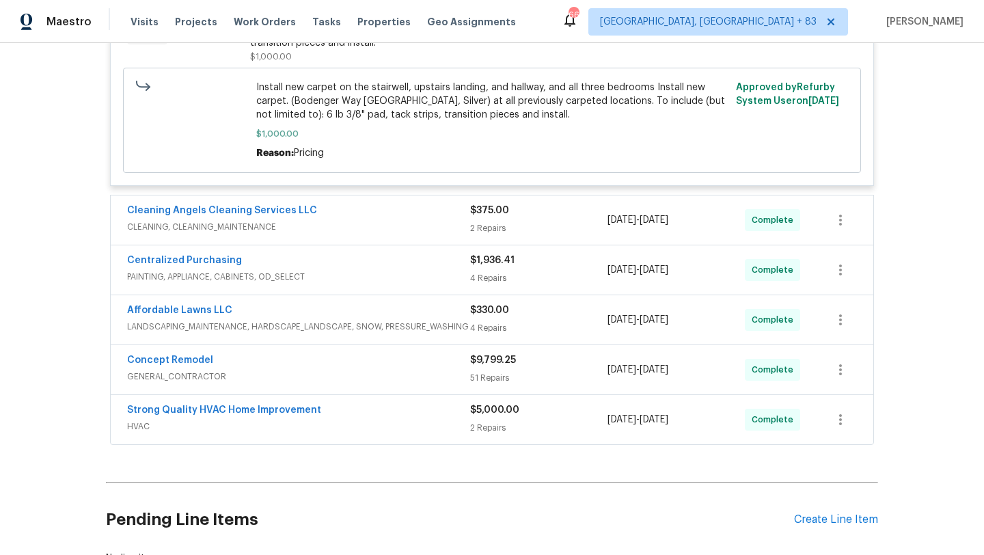
click at [320, 204] on div "Cleaning Angels Cleaning Services LLC" at bounding box center [298, 212] width 343 height 16
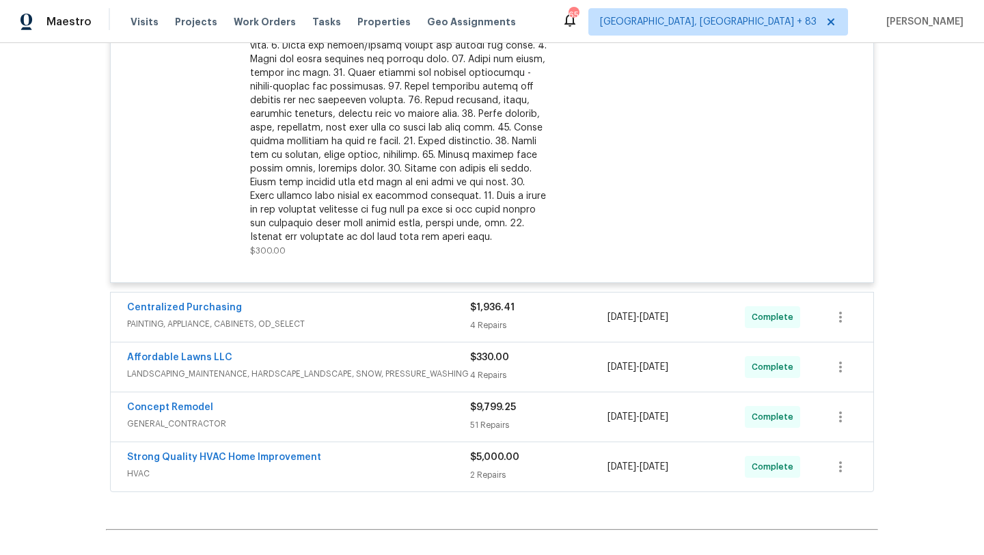
scroll to position [2460, 0]
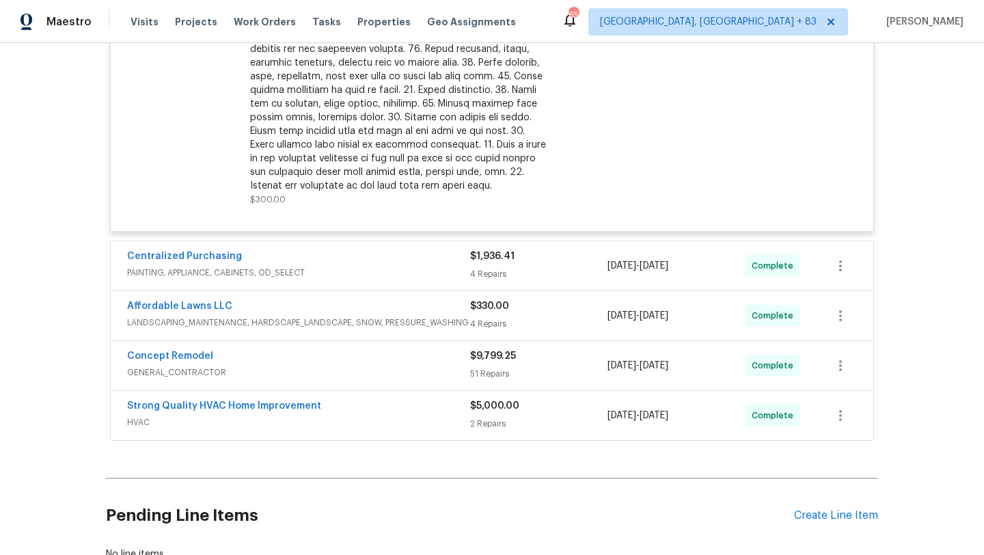
click at [419, 249] on div "Centralized Purchasing" at bounding box center [298, 257] width 343 height 16
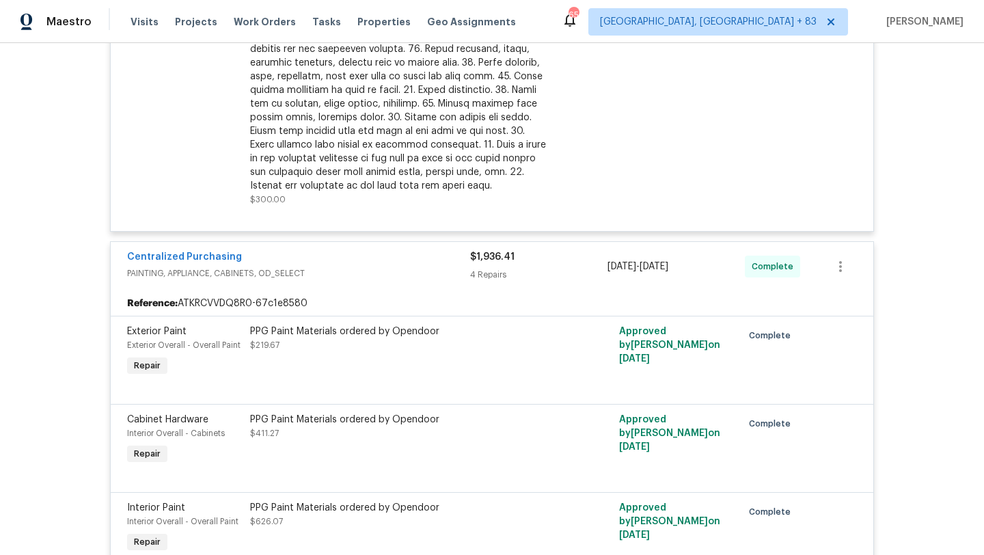
click at [385, 250] on div "Centralized Purchasing" at bounding box center [298, 258] width 343 height 16
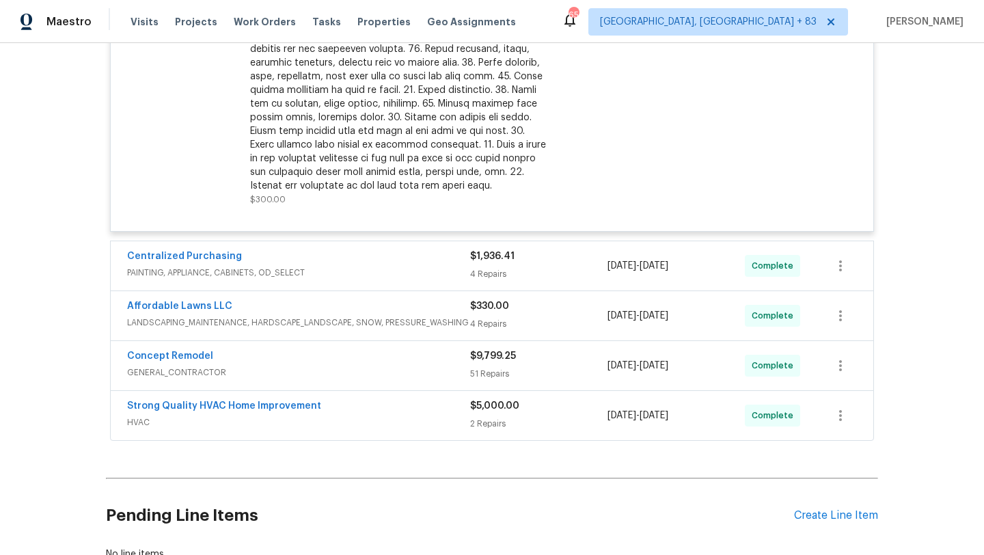
click at [385, 249] on div "Centralized Purchasing" at bounding box center [298, 257] width 343 height 16
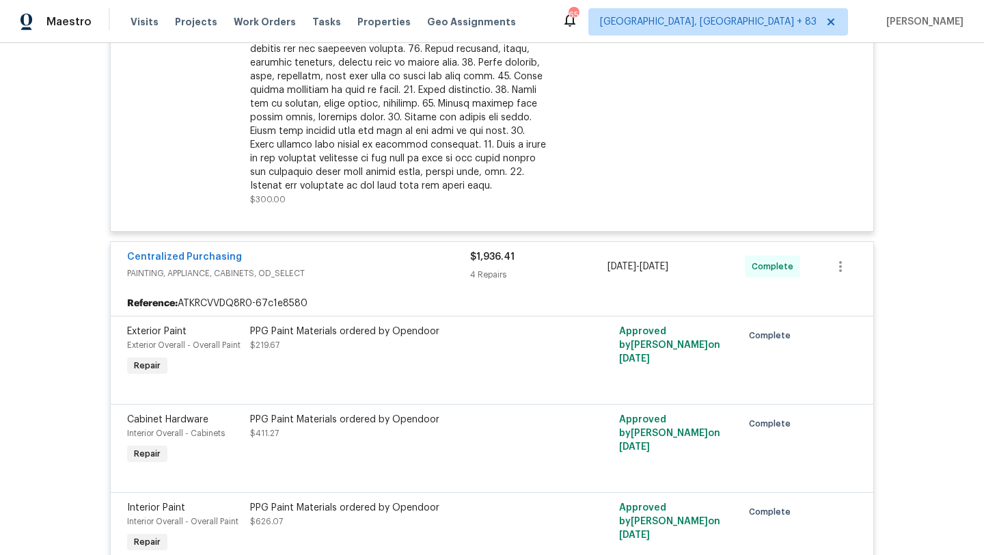
click at [381, 324] on div "PPG Paint Materials ordered by Opendoor" at bounding box center [399, 331] width 299 height 14
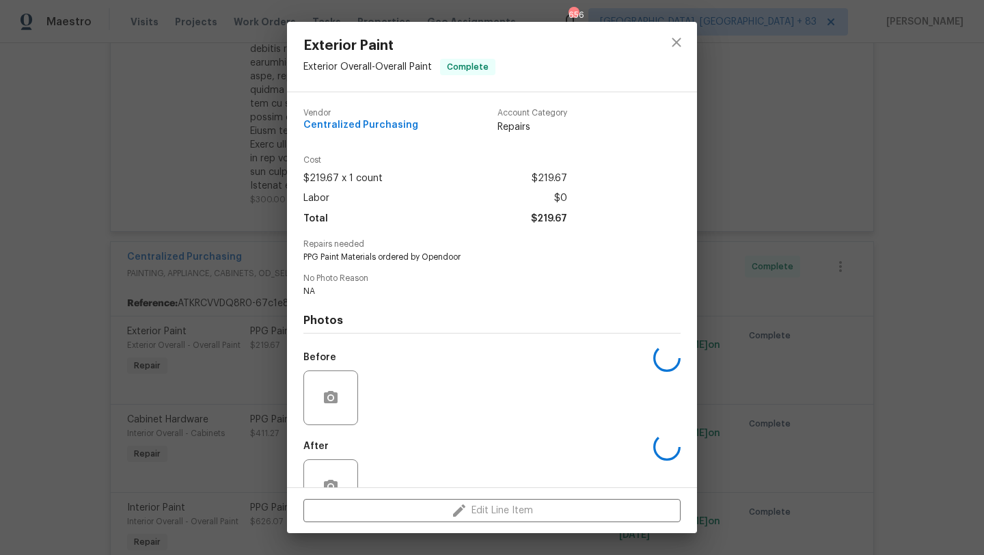
scroll to position [8, 0]
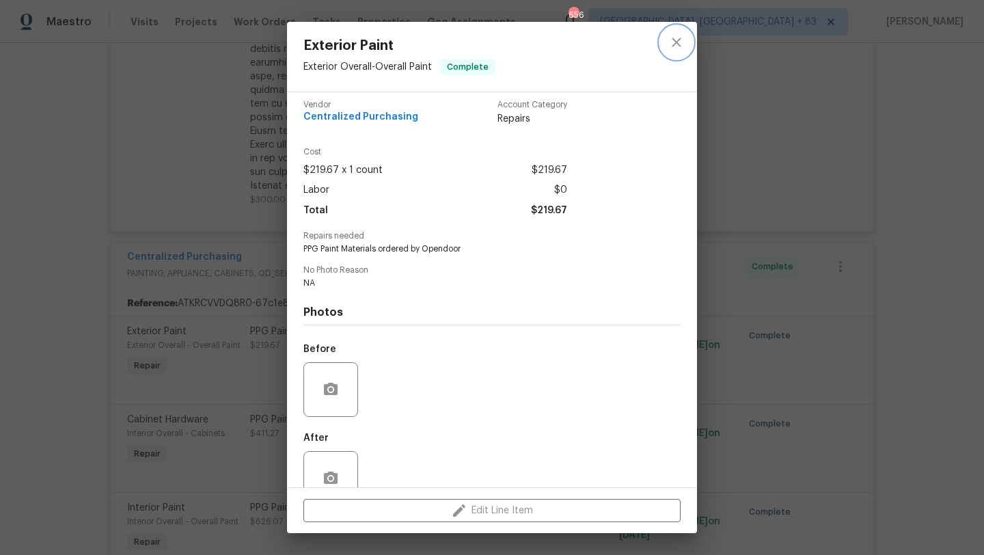
click at [672, 38] on icon "close" at bounding box center [676, 42] width 9 height 9
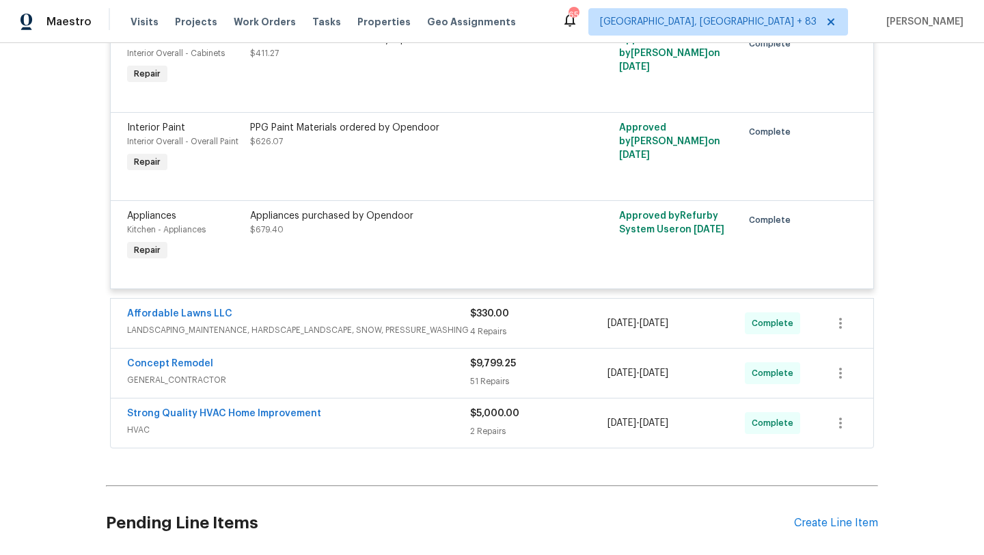
scroll to position [2925, 0]
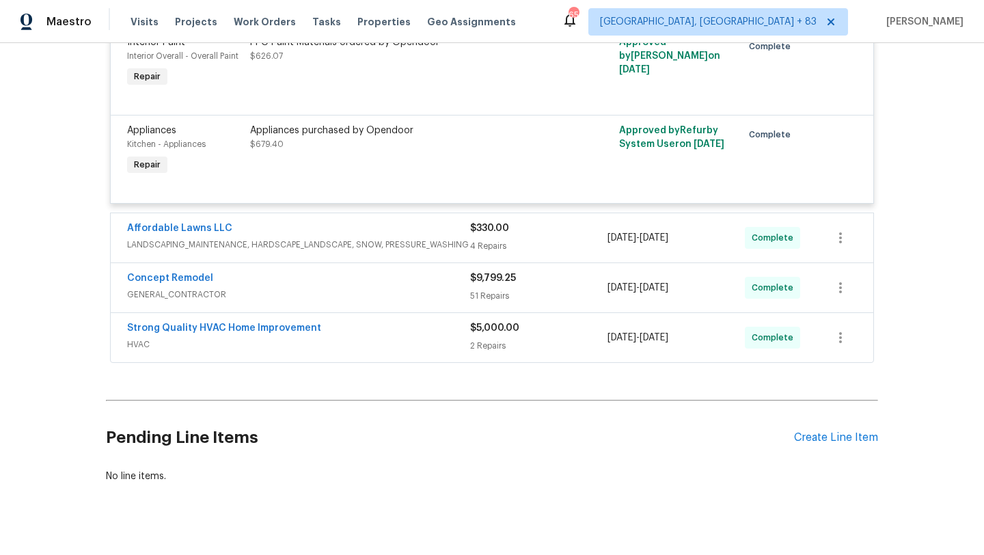
click at [385, 221] on div "Affordable Lawns LLC" at bounding box center [298, 229] width 343 height 16
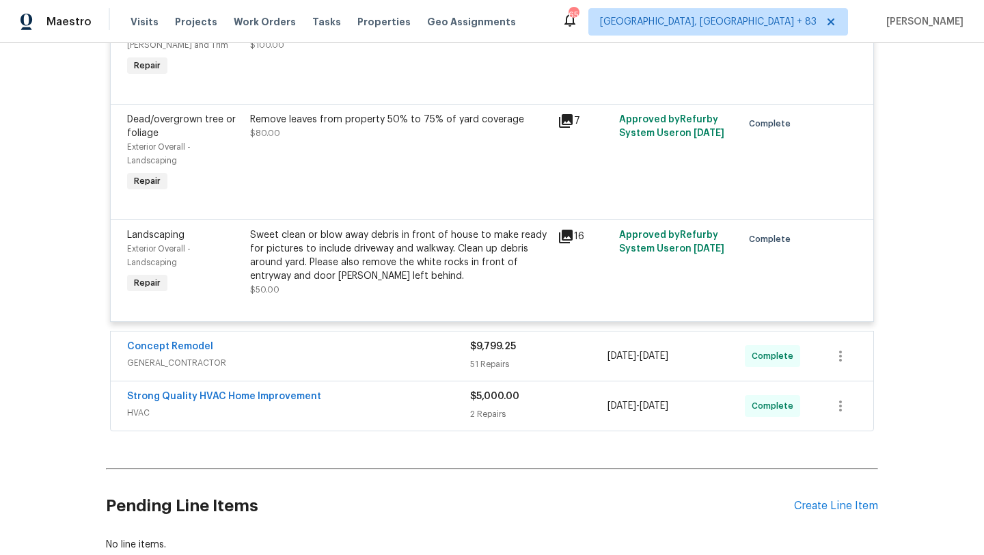
scroll to position [3358, 0]
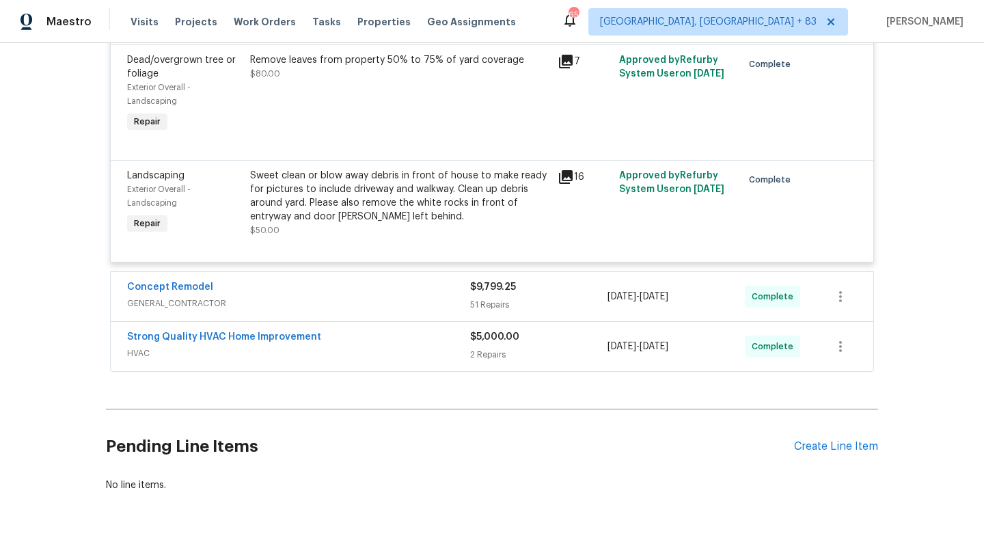
click at [374, 296] on span "GENERAL_CONTRACTOR" at bounding box center [298, 303] width 343 height 14
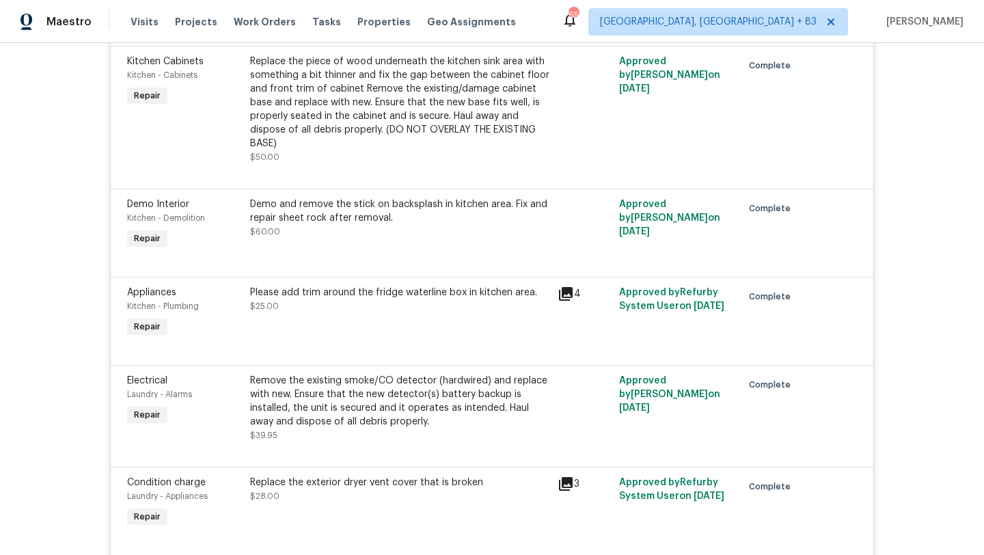
scroll to position [8787, 0]
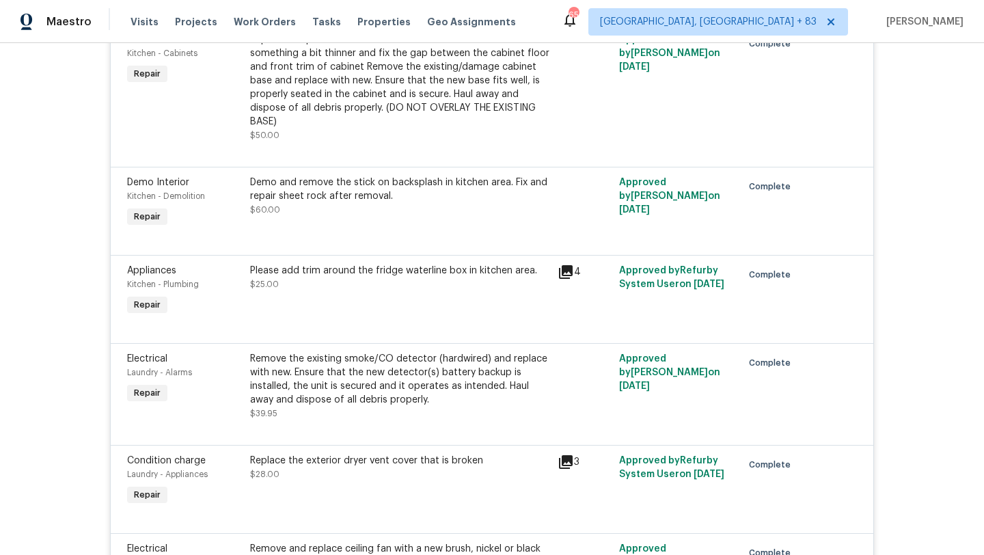
click at [361, 193] on div "Demo and remove the stick on backsplash in kitchen area. Fix and repair sheet r…" at bounding box center [399, 196] width 299 height 41
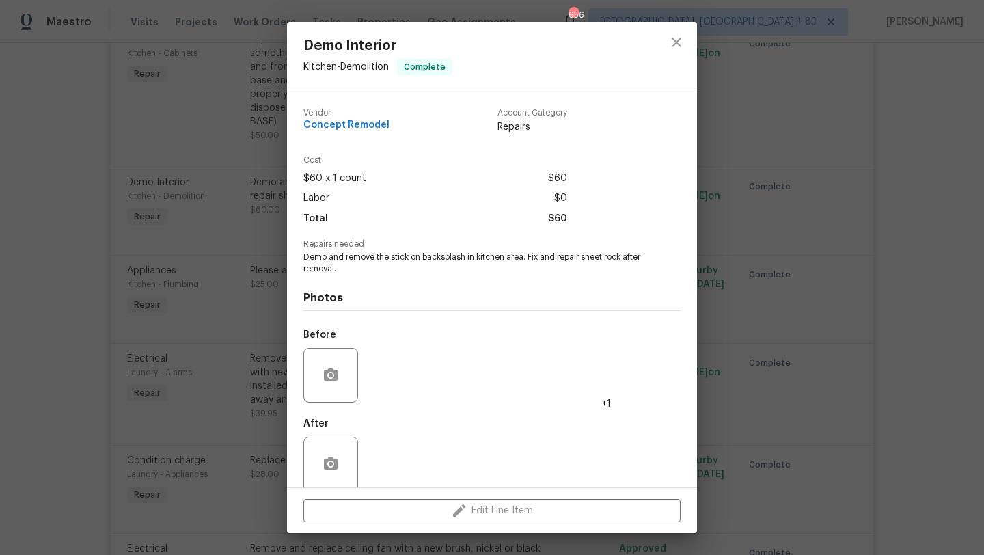
click at [219, 260] on div "Demo Interior Kitchen - Demolition Complete Vendor Concept Remodel Account Cate…" at bounding box center [492, 277] width 984 height 555
